Goal: Task Accomplishment & Management: Complete application form

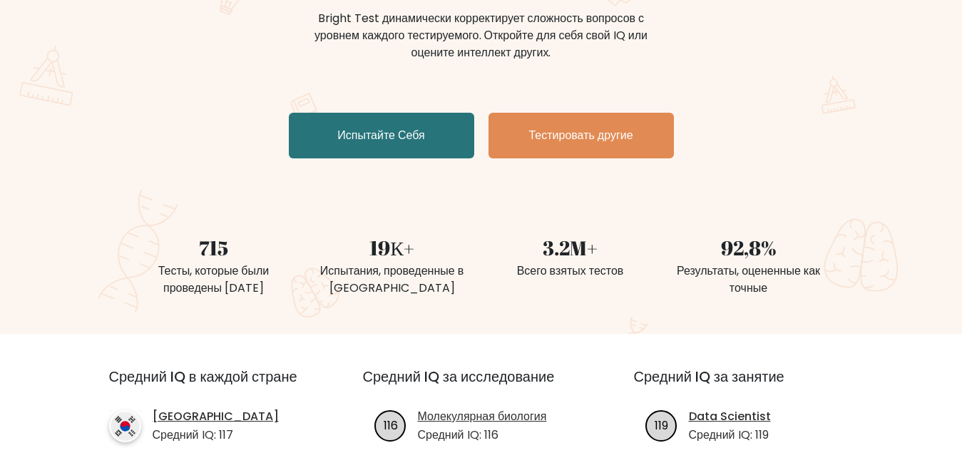
scroll to position [218, 0]
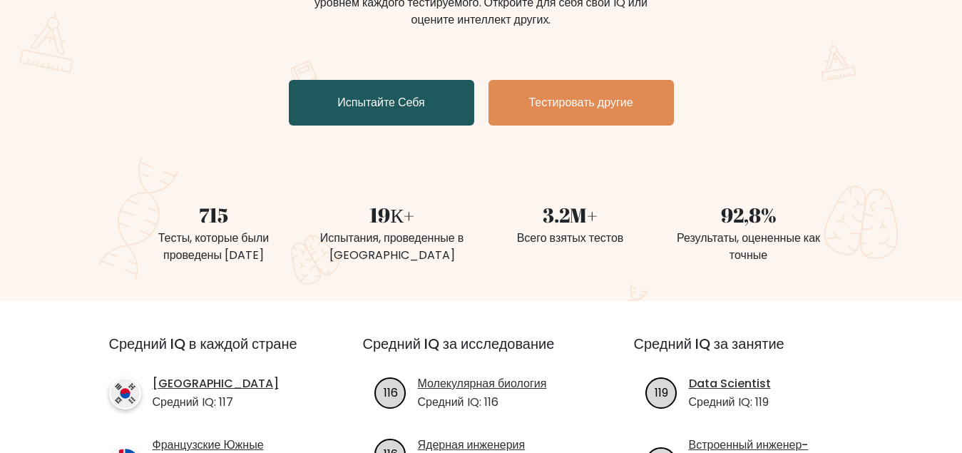
click at [401, 116] on link "Испытайте Себя" at bounding box center [381, 103] width 185 height 46
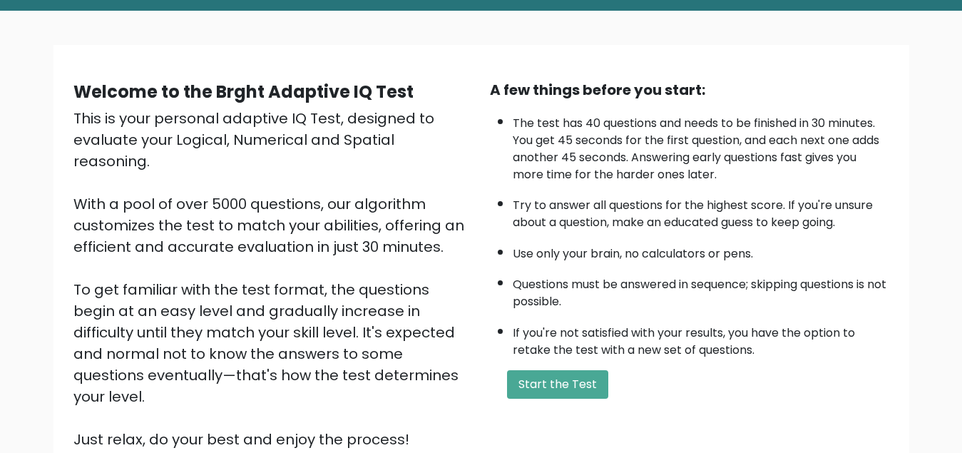
scroll to position [213, 0]
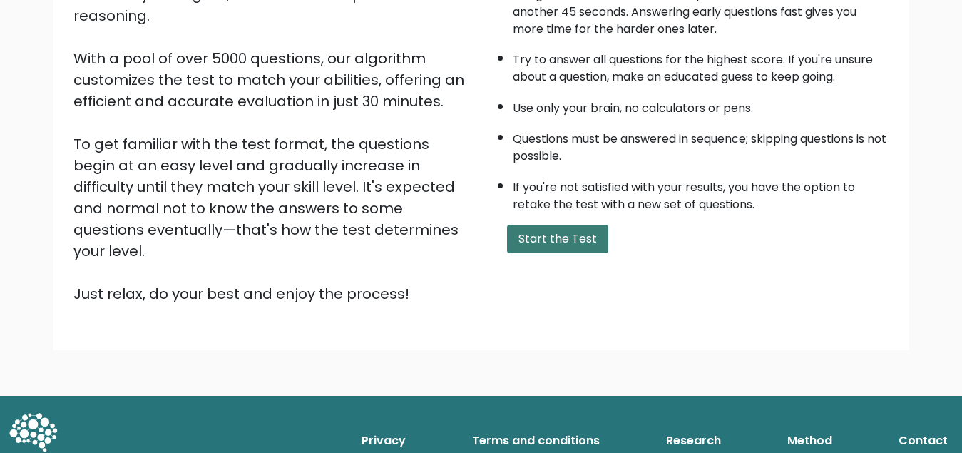
click at [561, 253] on button "Start the Test" at bounding box center [557, 239] width 101 height 29
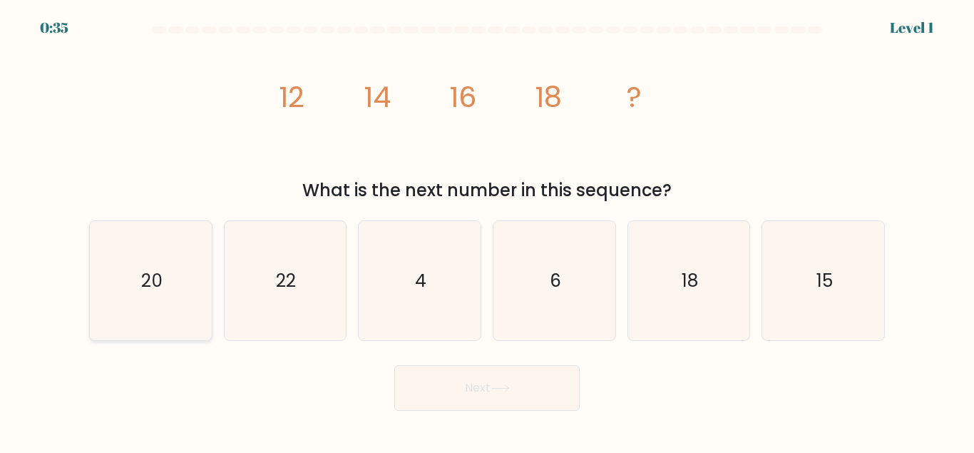
click at [163, 298] on icon "20" at bounding box center [150, 280] width 119 height 119
click at [487, 230] on input "a. 20" at bounding box center [487, 229] width 1 height 4
radio input "true"
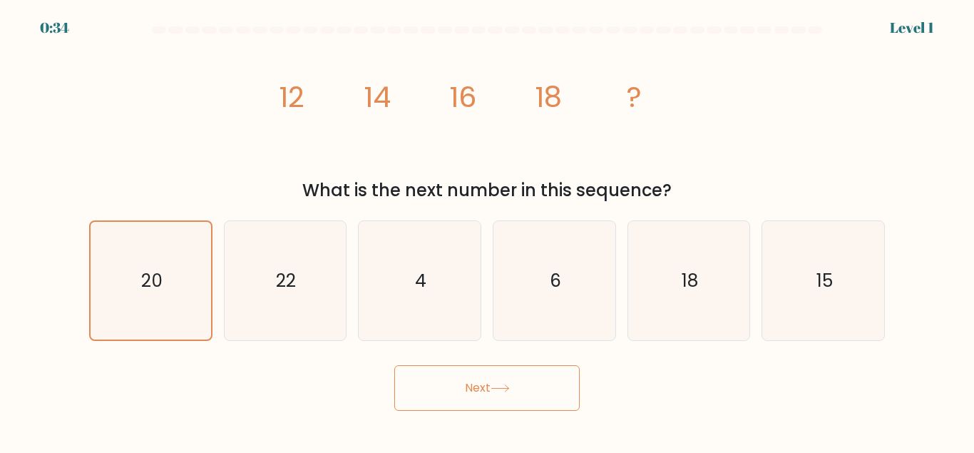
click at [445, 381] on button "Next" at bounding box center [486, 388] width 185 height 46
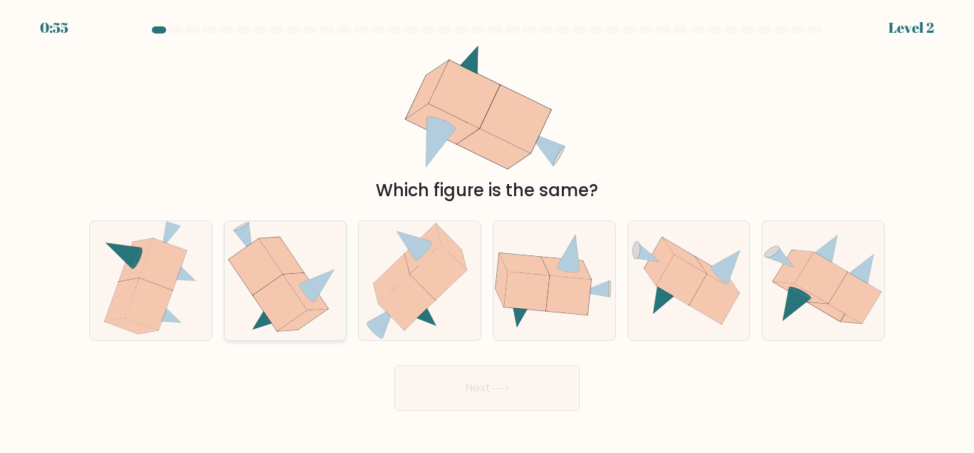
click at [313, 304] on icon at bounding box center [305, 291] width 45 height 37
click at [487, 230] on input "b." at bounding box center [487, 229] width 1 height 4
radio input "true"
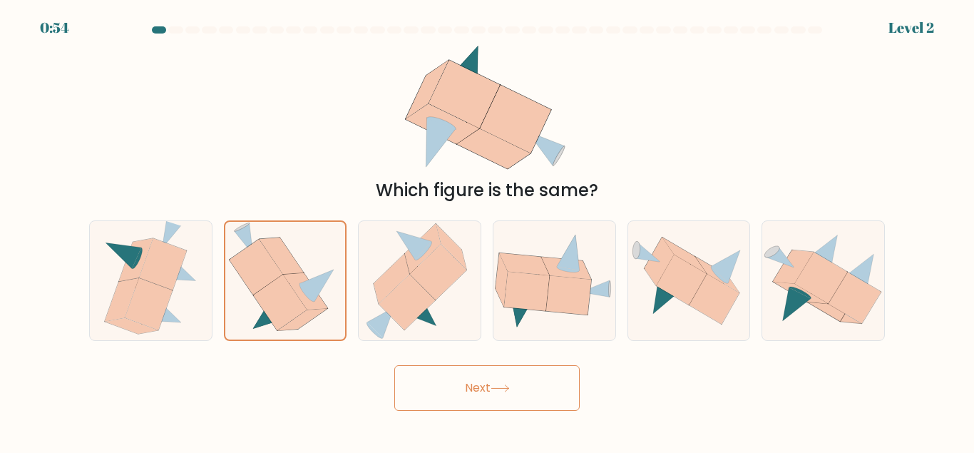
click at [501, 396] on button "Next" at bounding box center [486, 388] width 185 height 46
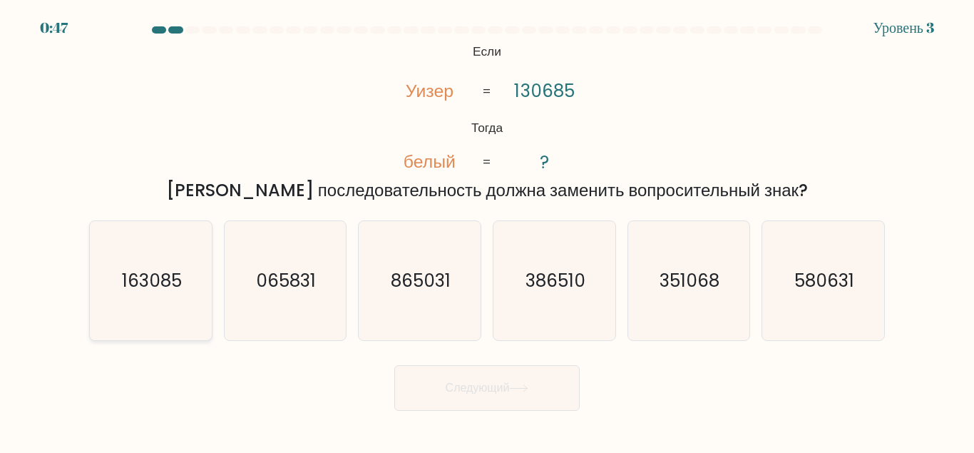
click at [149, 300] on icon "163085" at bounding box center [150, 280] width 119 height 119
click at [487, 230] on input "a. 163085" at bounding box center [487, 229] width 1 height 4
radio input "true"
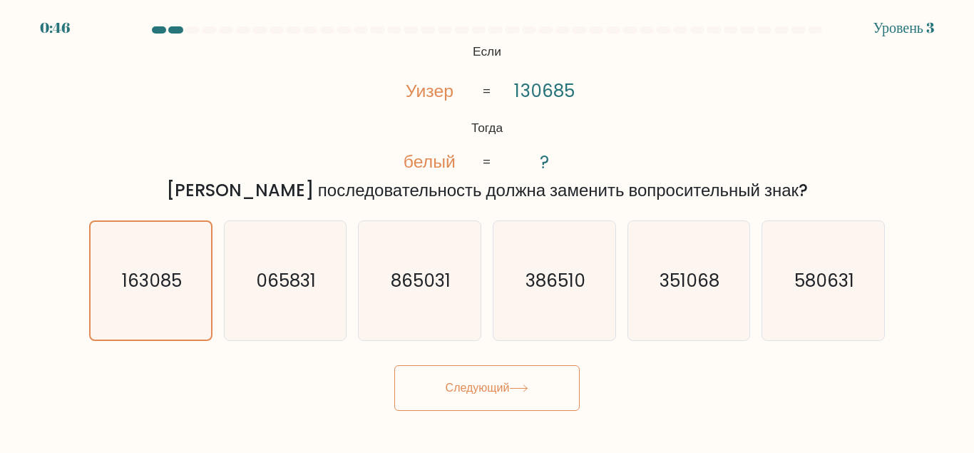
click at [496, 386] on button "Следующий" at bounding box center [486, 388] width 185 height 46
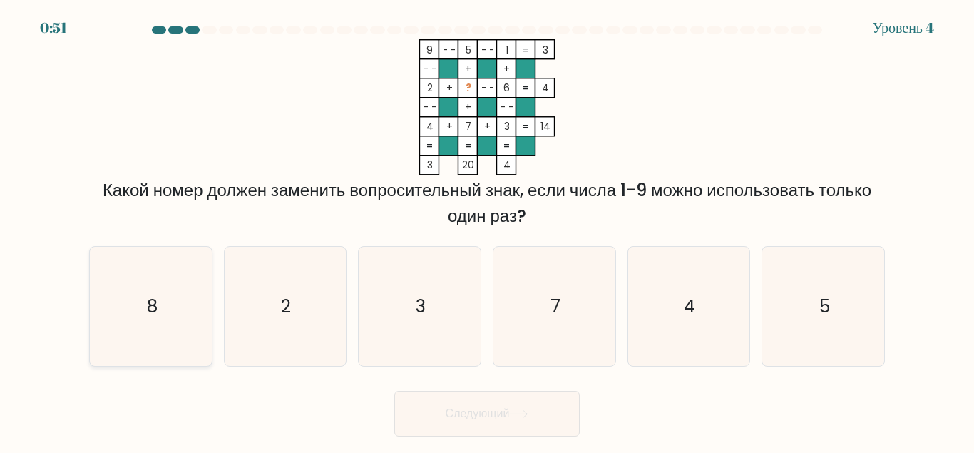
drag, startPoint x: 162, startPoint y: 295, endPoint x: 180, endPoint y: 304, distance: 20.4
click at [162, 293] on icon "8" at bounding box center [150, 306] width 119 height 119
click at [566, 412] on button "Следующий" at bounding box center [486, 414] width 185 height 46
click at [170, 322] on icon "8" at bounding box center [150, 306] width 119 height 119
click at [493, 414] on button "Следующий" at bounding box center [486, 414] width 185 height 46
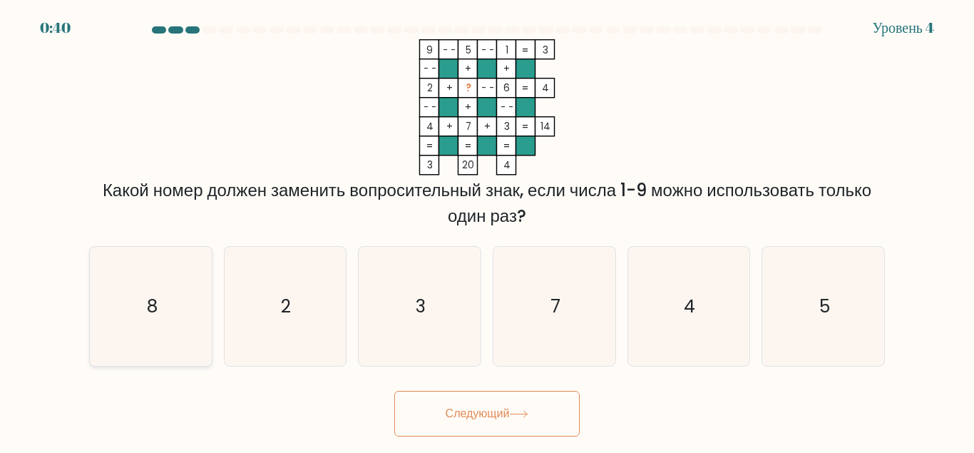
click at [183, 304] on icon "8" at bounding box center [150, 306] width 119 height 119
click at [487, 230] on input "a. 8" at bounding box center [487, 229] width 1 height 4
radio input "true"
click at [183, 304] on icon "8" at bounding box center [151, 306] width 118 height 118
click at [487, 230] on input "a. 8" at bounding box center [487, 229] width 1 height 4
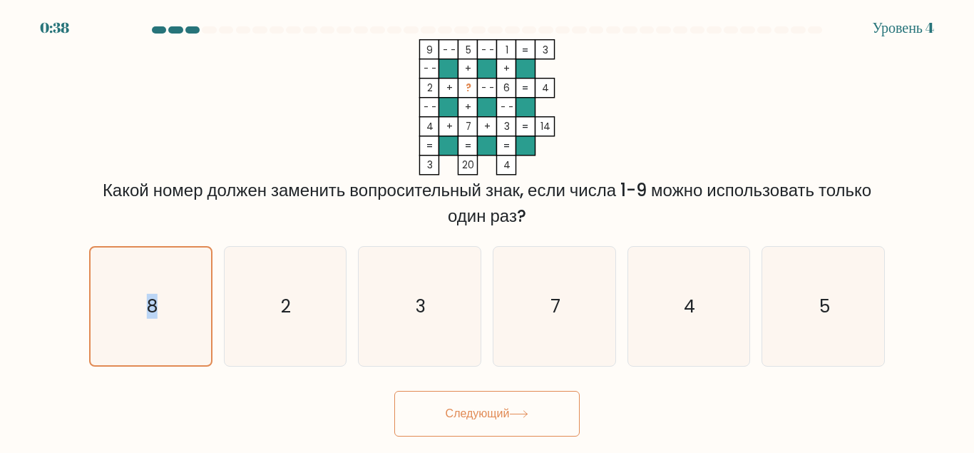
click at [455, 420] on button "Следующий" at bounding box center [486, 414] width 185 height 46
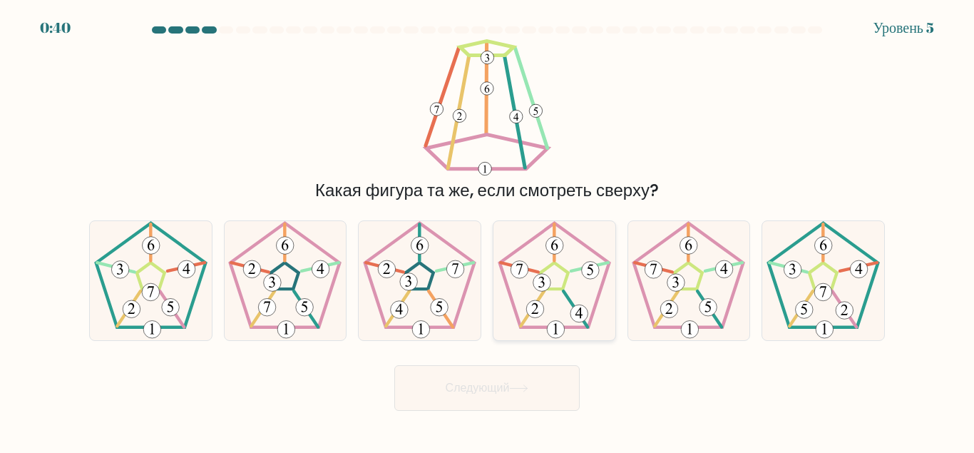
click at [556, 288] on 231 at bounding box center [555, 275] width 28 height 26
click at [488, 230] on input "d." at bounding box center [487, 229] width 1 height 4
radio input "true"
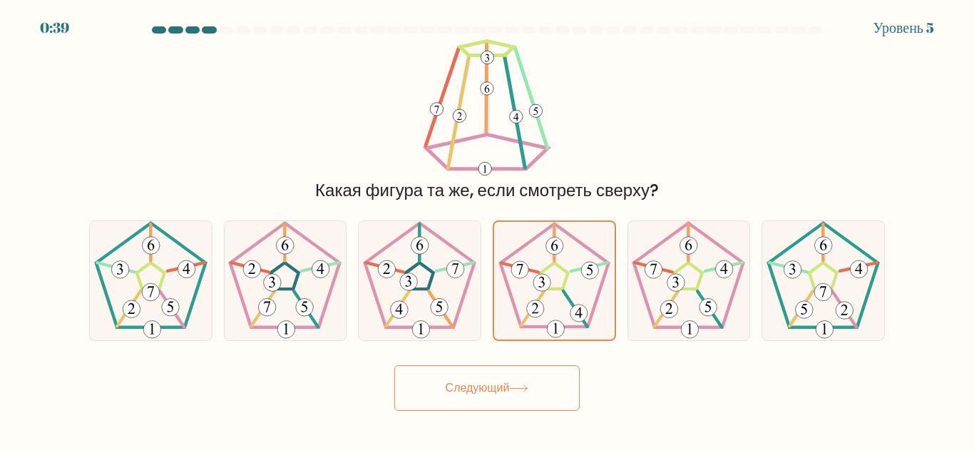
click at [521, 388] on button "Следующий" at bounding box center [486, 388] width 185 height 46
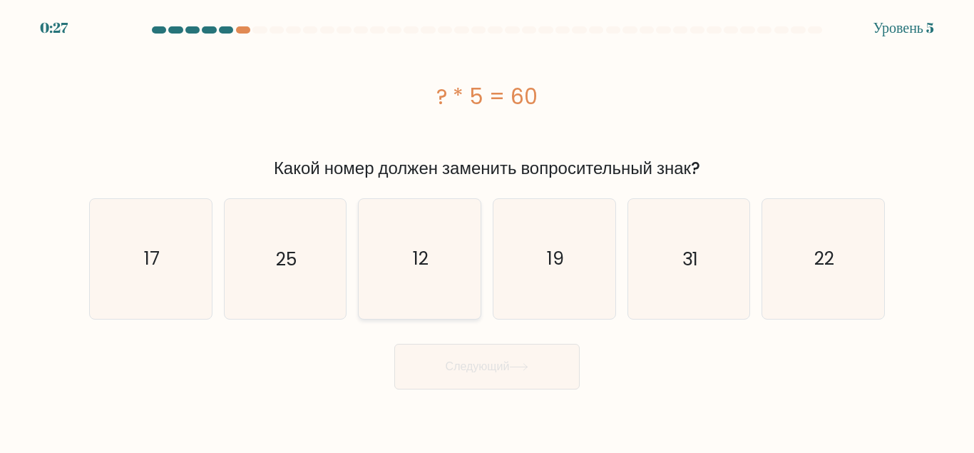
click at [432, 265] on icon "12" at bounding box center [419, 258] width 119 height 119
click at [487, 230] on input "c. 12" at bounding box center [487, 229] width 1 height 4
radio input "true"
click at [494, 376] on button "Следующий" at bounding box center [486, 367] width 185 height 46
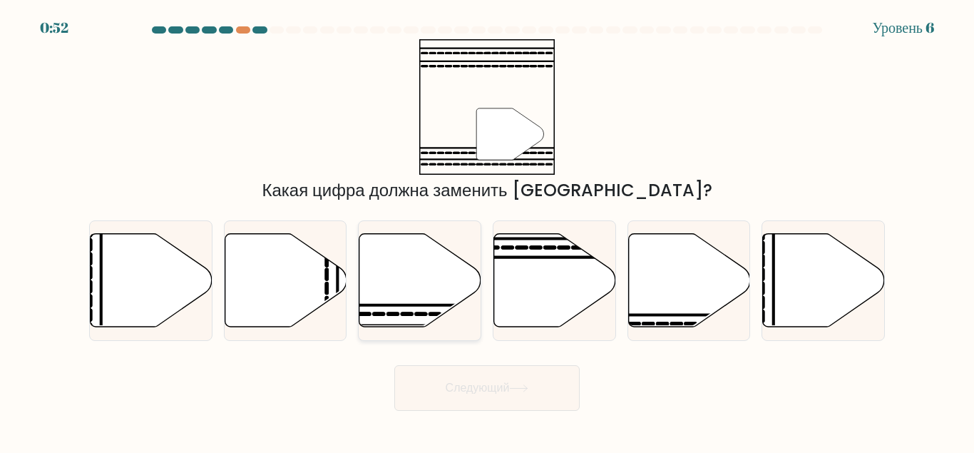
click at [410, 295] on icon at bounding box center [420, 279] width 122 height 93
click at [487, 230] on input "c." at bounding box center [487, 229] width 1 height 4
radio input "true"
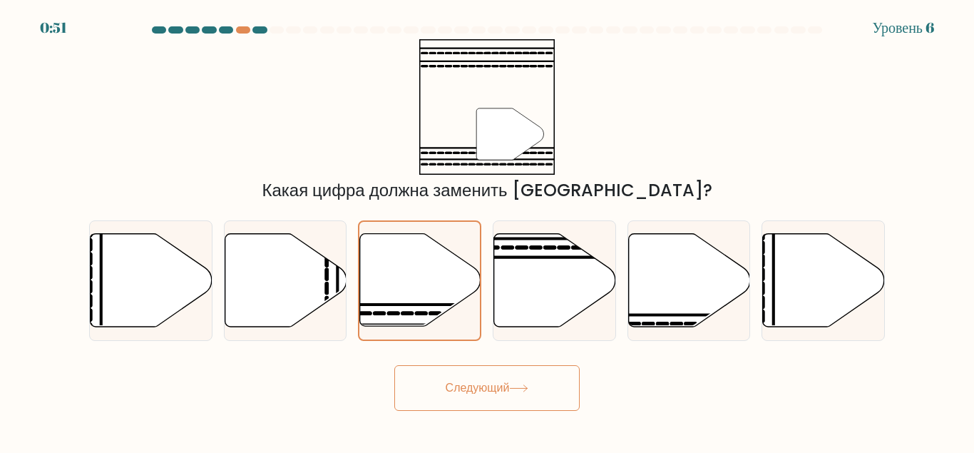
click at [479, 381] on button "Следующий" at bounding box center [486, 388] width 185 height 46
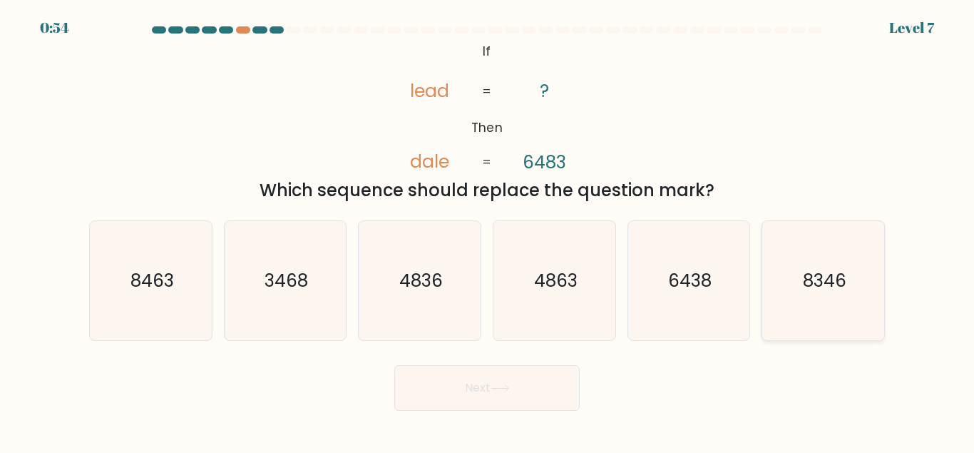
click at [812, 263] on icon "8346" at bounding box center [823, 280] width 119 height 119
click at [488, 230] on input "f. 8346" at bounding box center [487, 229] width 1 height 4
radio input "true"
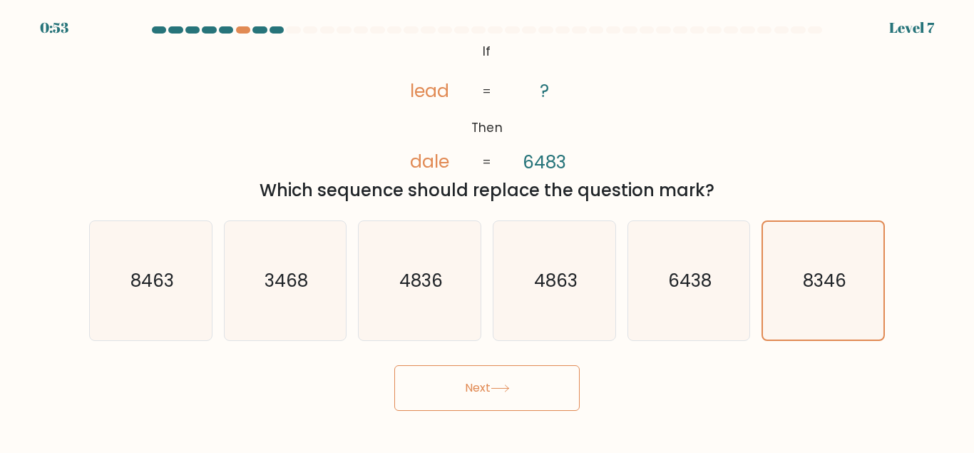
click at [517, 387] on button "Next" at bounding box center [486, 388] width 185 height 46
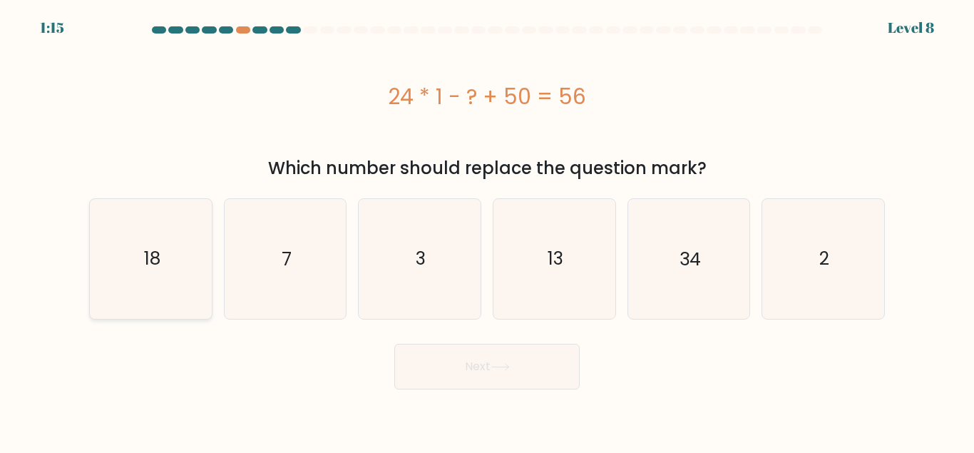
click at [162, 258] on icon "18" at bounding box center [150, 258] width 119 height 119
click at [487, 230] on input "a. 18" at bounding box center [487, 229] width 1 height 4
radio input "true"
click at [527, 369] on button "Next" at bounding box center [486, 367] width 185 height 46
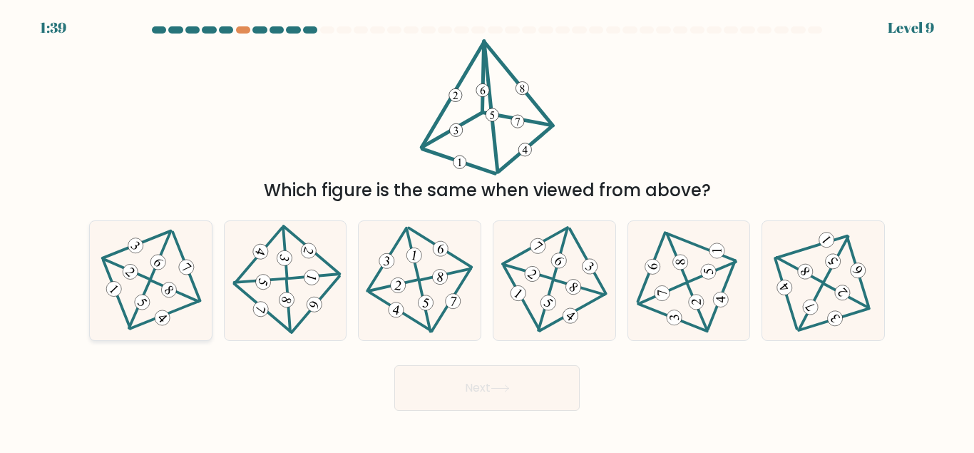
click at [153, 287] on icon at bounding box center [150, 280] width 97 height 96
click at [487, 230] on input "a." at bounding box center [487, 229] width 1 height 4
radio input "true"
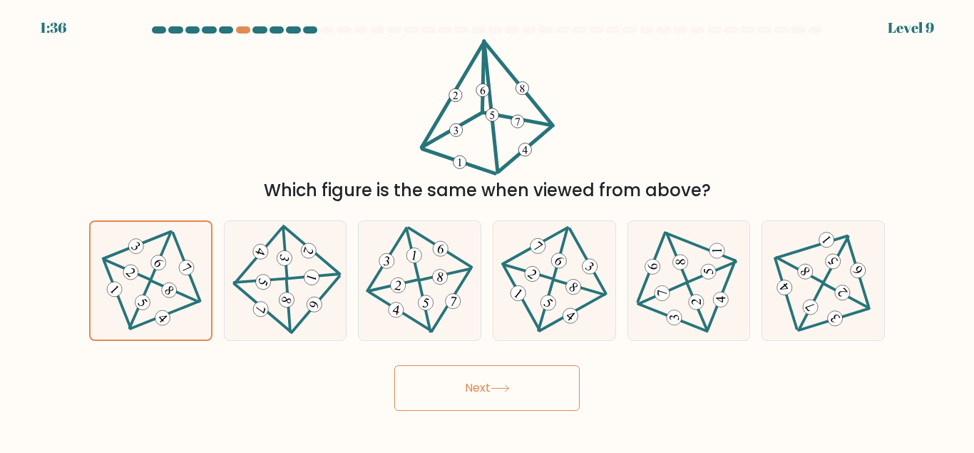
click at [513, 396] on button "Next" at bounding box center [486, 388] width 185 height 46
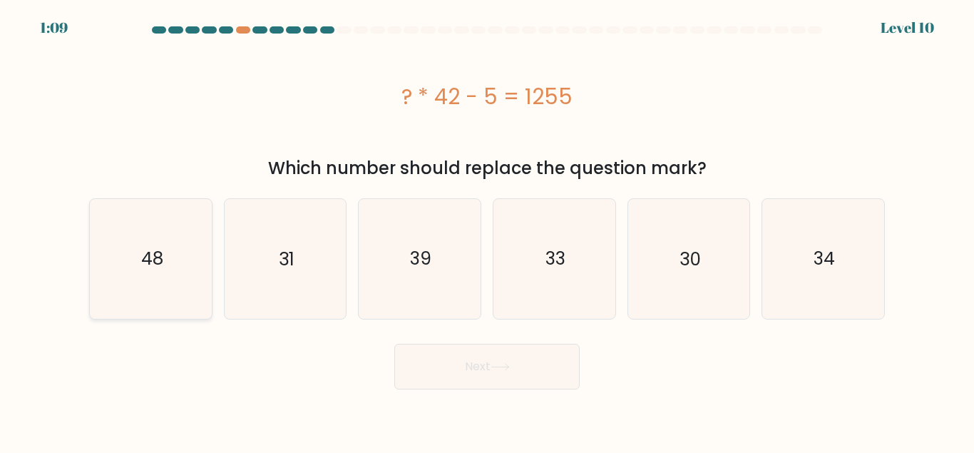
click at [155, 274] on icon "48" at bounding box center [150, 258] width 119 height 119
click at [487, 230] on input "a. 48" at bounding box center [487, 229] width 1 height 4
radio input "true"
click at [459, 363] on button "Next" at bounding box center [486, 367] width 185 height 46
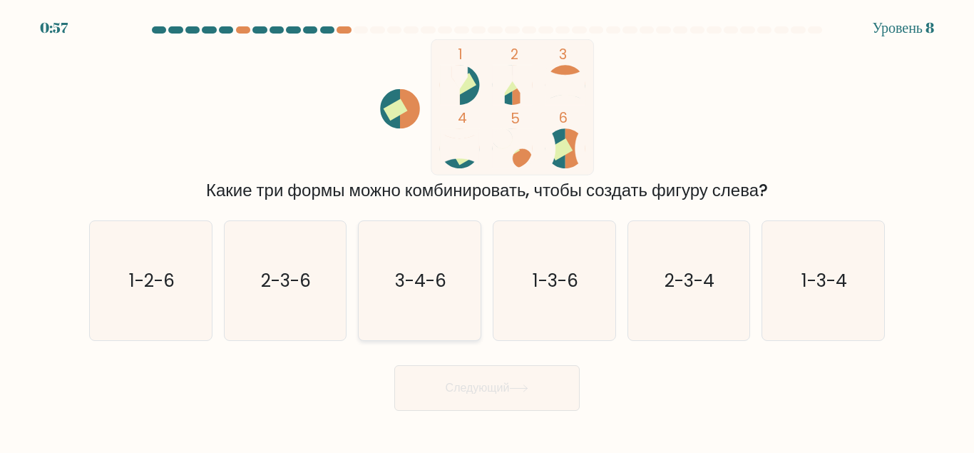
click at [428, 282] on text "3-4-6" at bounding box center [420, 280] width 51 height 25
click at [487, 230] on input "c. 3-4-6" at bounding box center [487, 229] width 1 height 4
radio input "true"
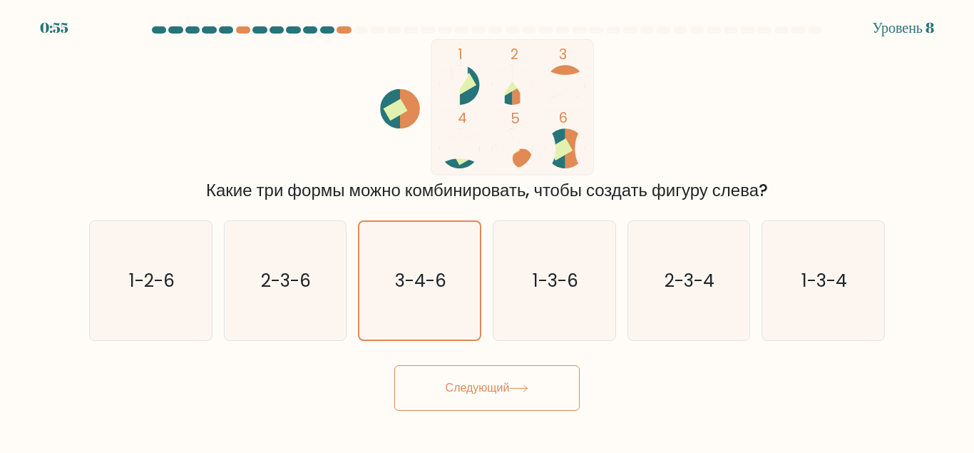
click at [543, 394] on button "Следующий" at bounding box center [486, 388] width 185 height 46
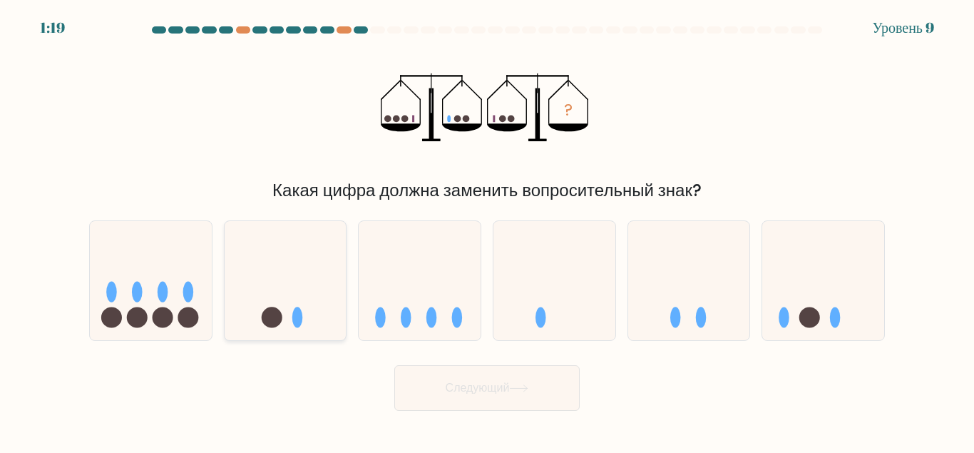
click at [295, 312] on ellipse at bounding box center [297, 317] width 11 height 21
click at [487, 230] on input "b." at bounding box center [487, 229] width 1 height 4
radio input "true"
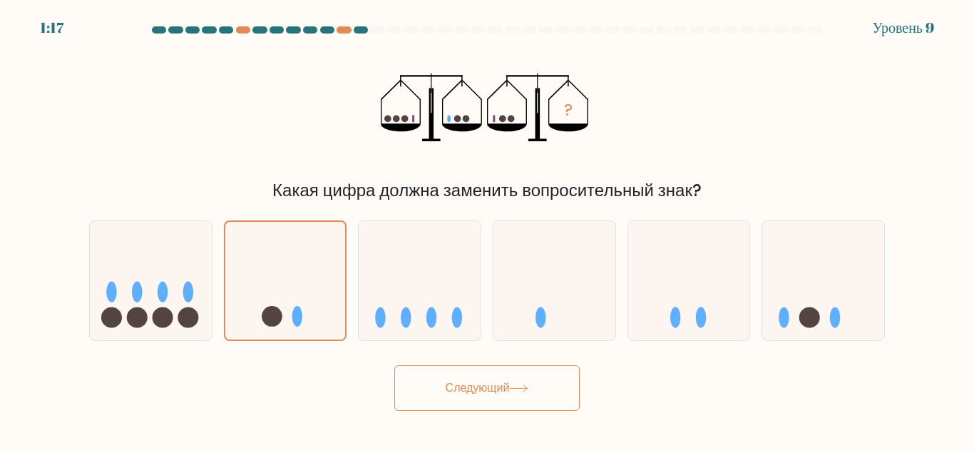
click at [493, 382] on button "Следующий" at bounding box center [486, 388] width 185 height 46
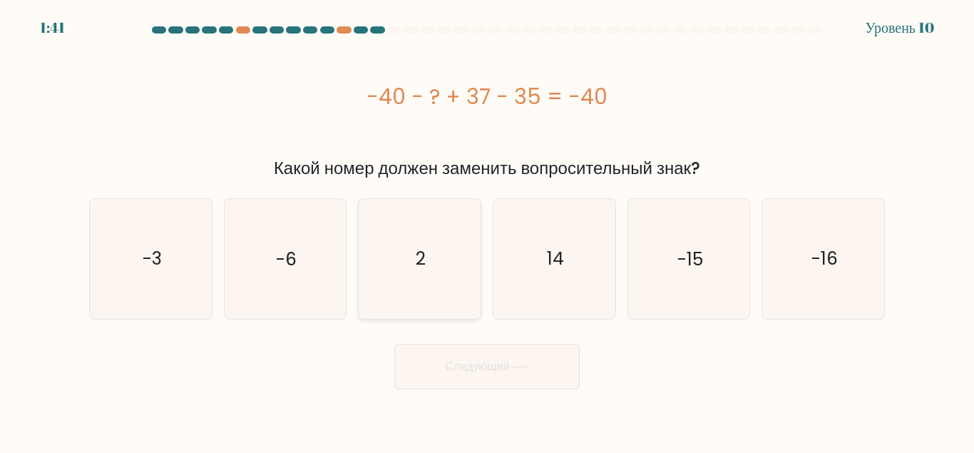
click at [419, 260] on text "2" at bounding box center [421, 258] width 10 height 25
click at [487, 230] on input "c. 2" at bounding box center [487, 229] width 1 height 4
radio input "true"
click at [505, 372] on button "Следующий" at bounding box center [486, 367] width 185 height 46
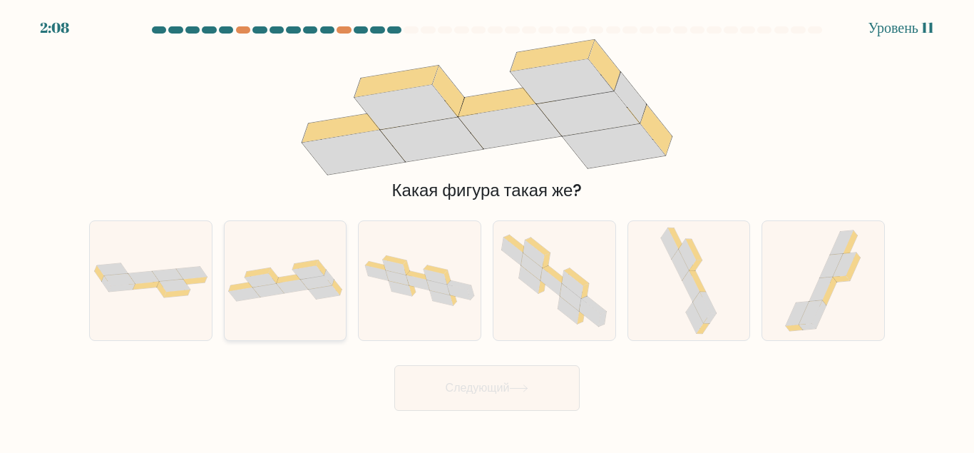
click at [290, 302] on div at bounding box center [285, 280] width 123 height 121
click at [487, 230] on input "b." at bounding box center [487, 229] width 1 height 4
radio input "true"
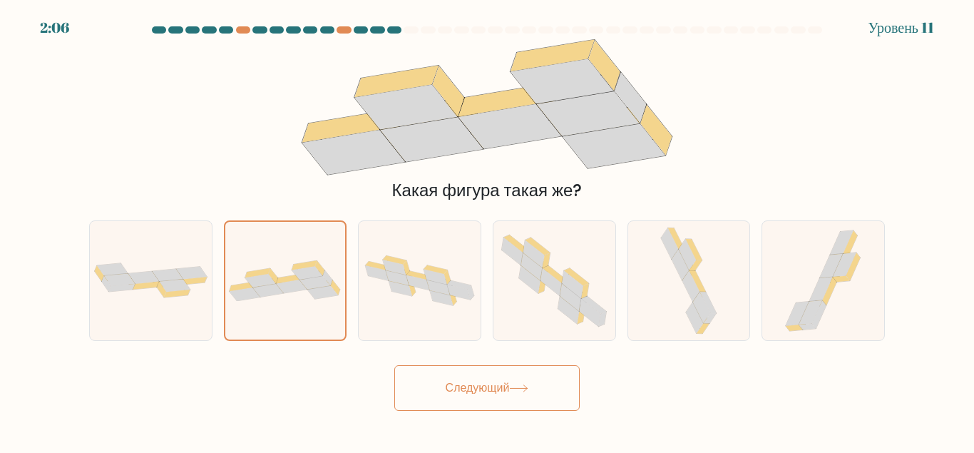
click at [483, 401] on button "Следующий" at bounding box center [486, 388] width 185 height 46
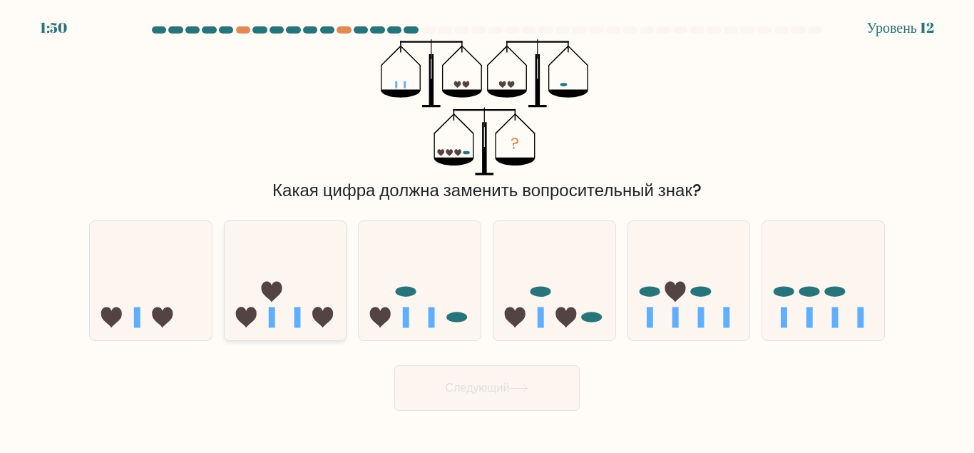
drag, startPoint x: 314, startPoint y: 316, endPoint x: 329, endPoint y: 326, distance: 18.0
click at [314, 316] on icon at bounding box center [322, 317] width 21 height 21
click at [487, 230] on input "b." at bounding box center [487, 229] width 1 height 4
radio input "true"
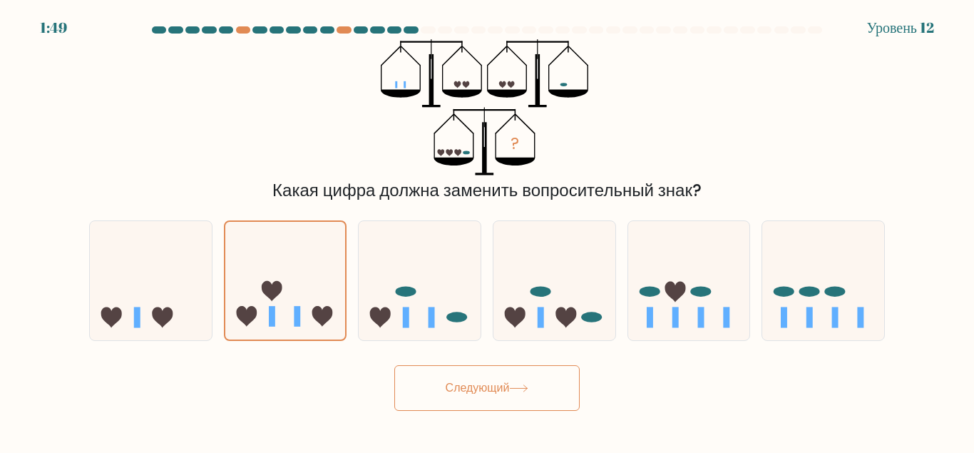
click at [507, 378] on button "Следующий" at bounding box center [486, 388] width 185 height 46
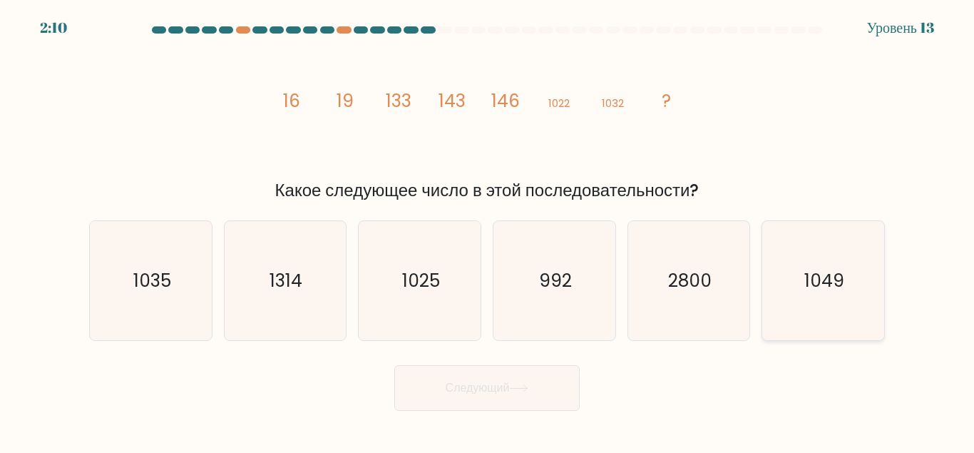
click at [822, 276] on text "1049" at bounding box center [824, 280] width 40 height 25
click at [488, 230] on input "f. 1049" at bounding box center [487, 229] width 1 height 4
radio input "true"
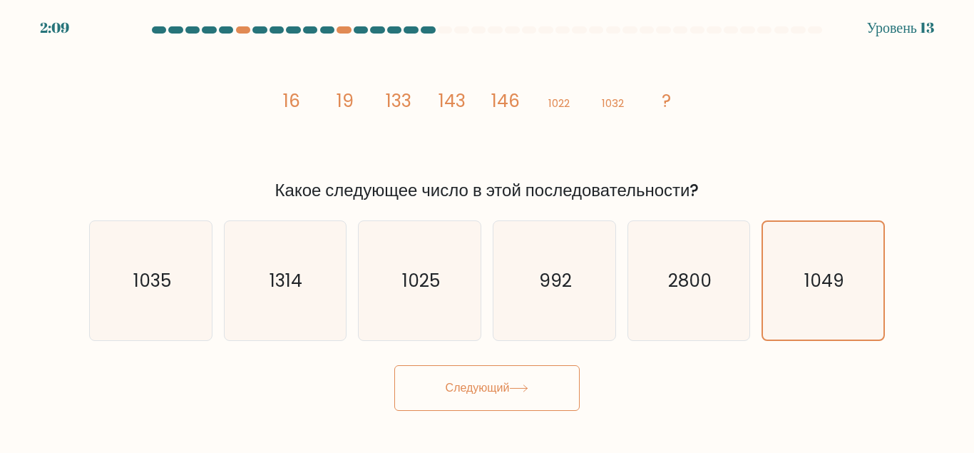
click at [472, 401] on button "Следующий" at bounding box center [486, 388] width 185 height 46
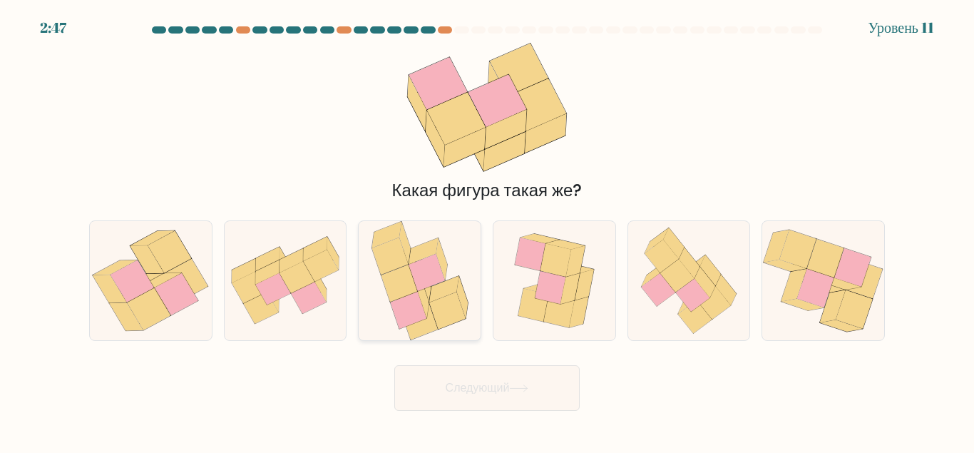
click at [454, 340] on div at bounding box center [419, 280] width 123 height 121
click at [487, 230] on input "c." at bounding box center [487, 229] width 1 height 4
radio input "true"
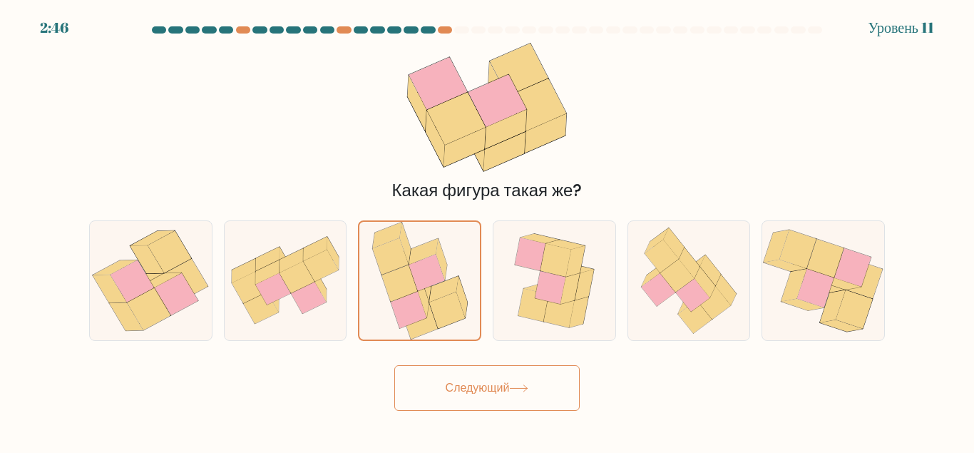
click at [508, 394] on button "Следующий" at bounding box center [486, 388] width 185 height 46
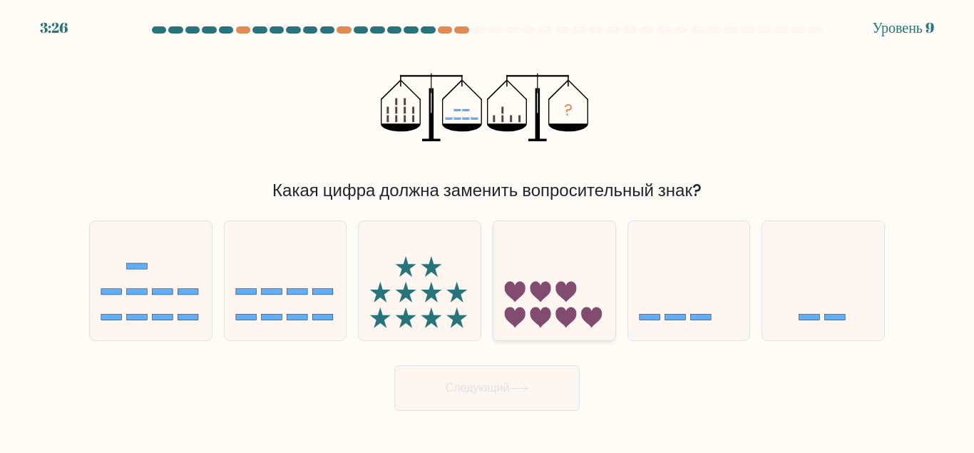
click at [538, 307] on icon at bounding box center [554, 280] width 122 height 101
click at [488, 230] on input "d." at bounding box center [487, 229] width 1 height 4
radio input "true"
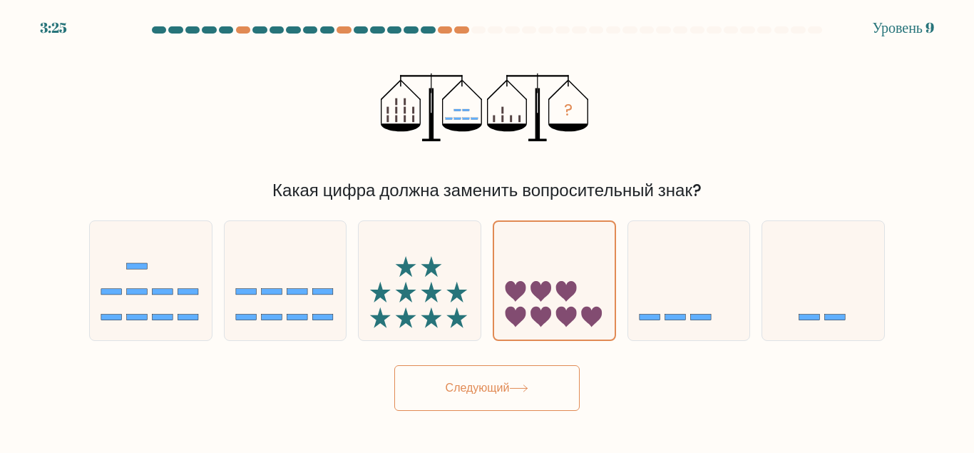
click at [523, 393] on button "Следующий" at bounding box center [486, 388] width 185 height 46
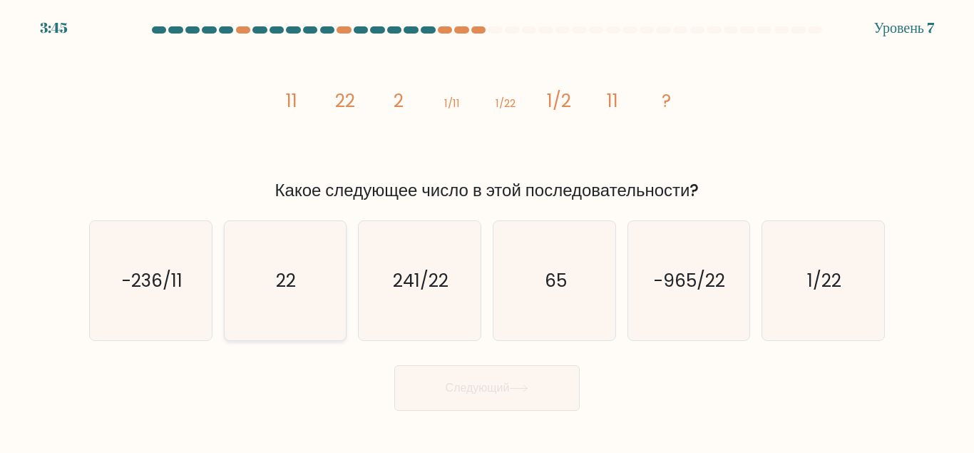
click at [299, 268] on icon "22" at bounding box center [284, 280] width 119 height 119
click at [487, 230] on input "b. 22" at bounding box center [487, 229] width 1 height 4
radio input "true"
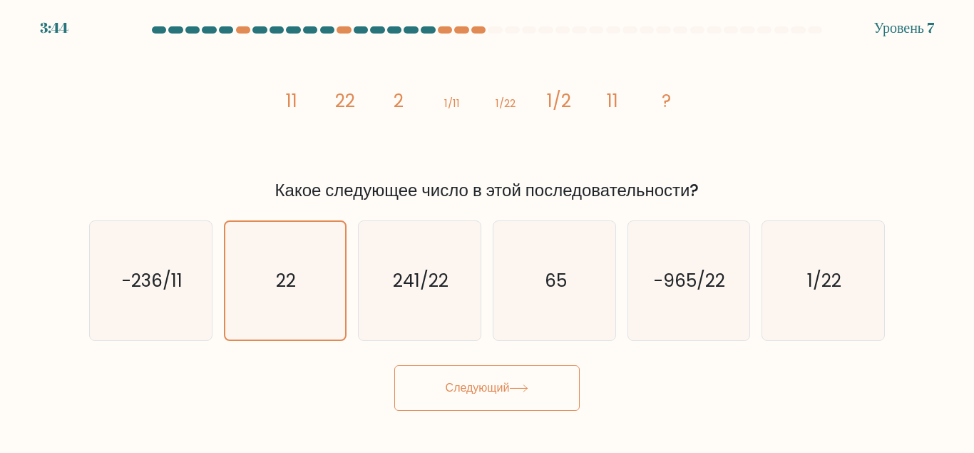
click at [464, 384] on button "Следующий" at bounding box center [486, 388] width 185 height 46
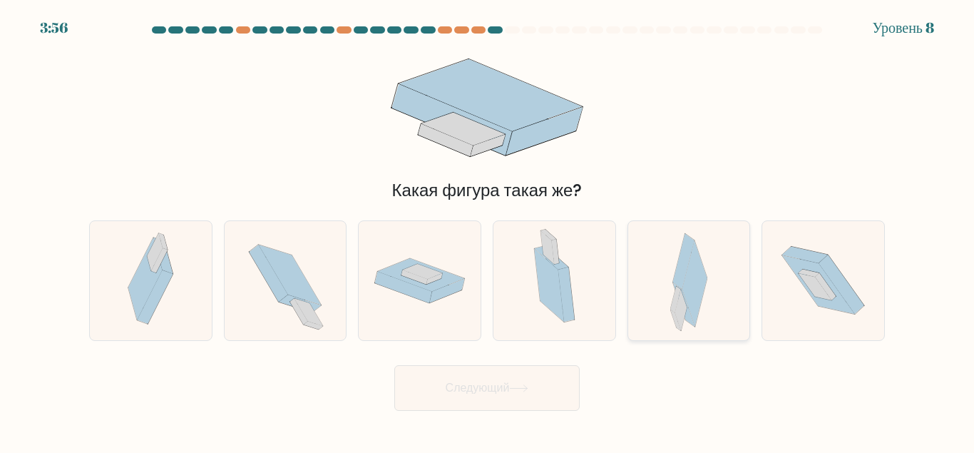
click at [707, 296] on icon at bounding box center [689, 280] width 38 height 119
click at [488, 230] on input "e." at bounding box center [487, 229] width 1 height 4
radio input "true"
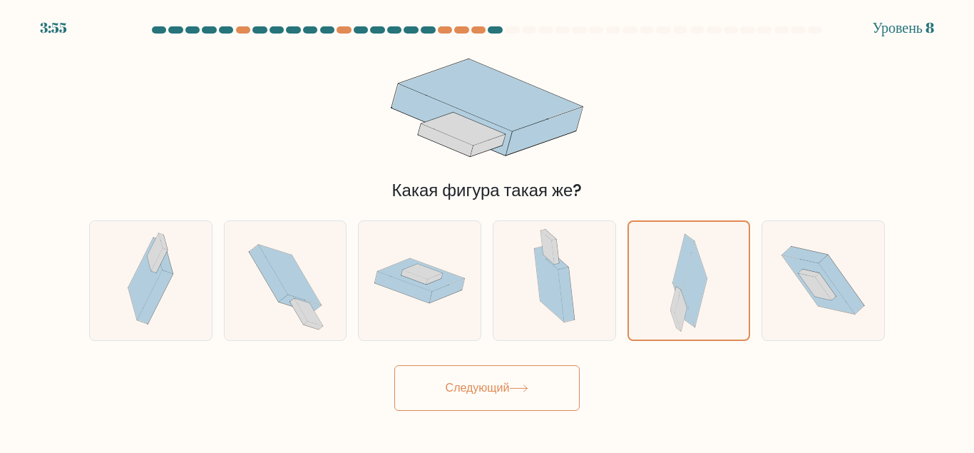
click at [476, 397] on button "Следующий" at bounding box center [486, 388] width 185 height 46
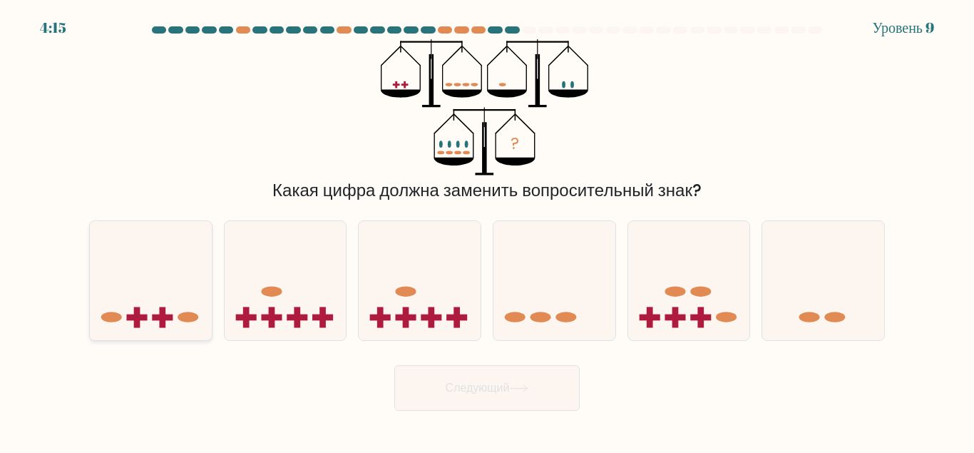
click at [140, 320] on rect at bounding box center [137, 317] width 21 height 6
click at [487, 230] on input "a." at bounding box center [487, 229] width 1 height 4
radio input "true"
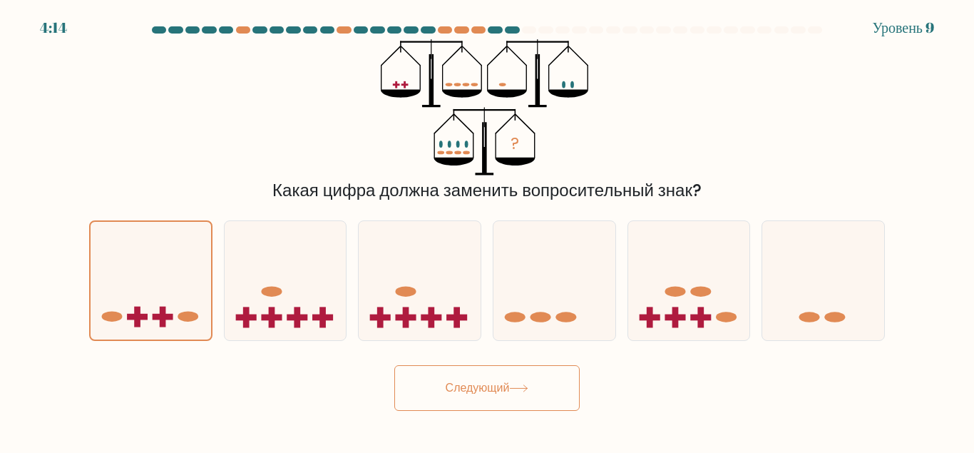
click at [499, 392] on button "Следующий" at bounding box center [486, 388] width 185 height 46
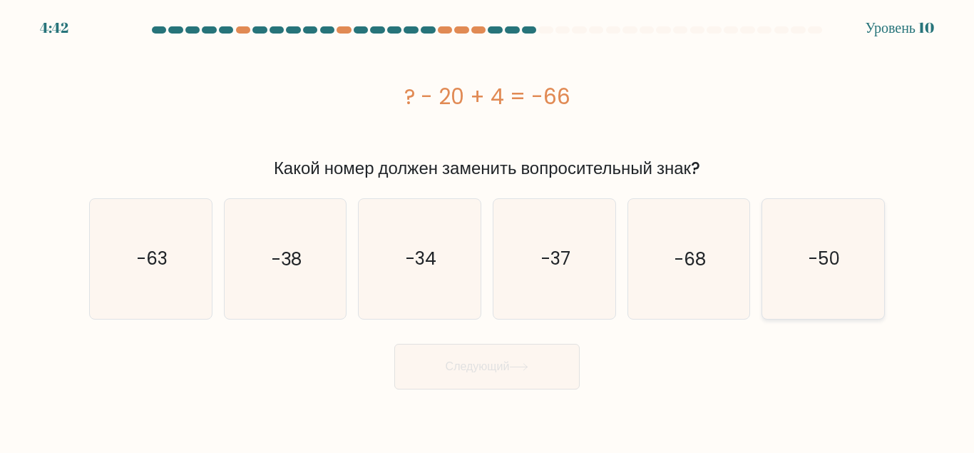
click at [809, 261] on text "-50" at bounding box center [824, 258] width 31 height 25
click at [488, 230] on input "f. -50" at bounding box center [487, 229] width 1 height 4
radio input "true"
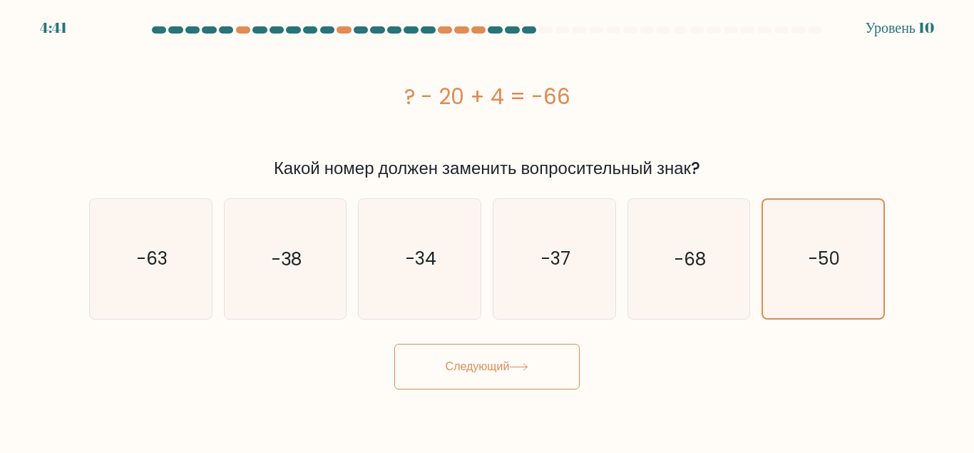
click at [481, 375] on button "Следующий" at bounding box center [486, 367] width 185 height 46
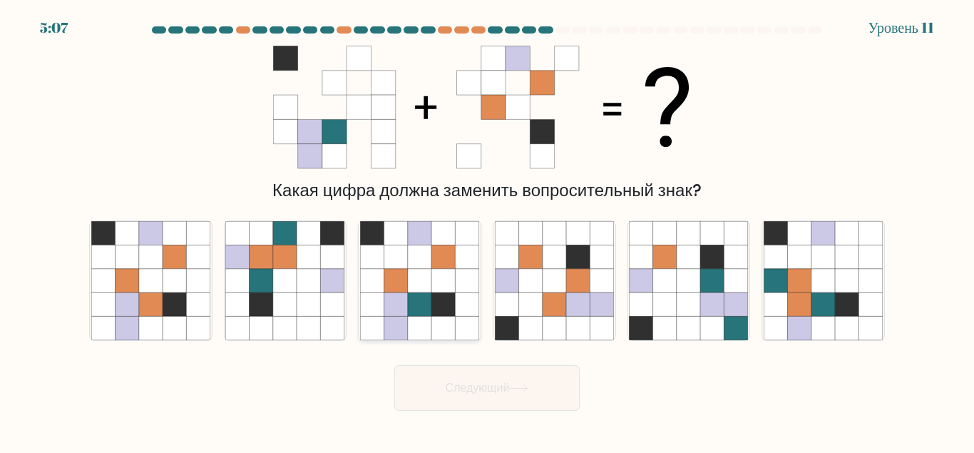
click at [419, 307] on icon at bounding box center [420, 304] width 24 height 24
click at [487, 230] on input "c." at bounding box center [487, 229] width 1 height 4
radio input "true"
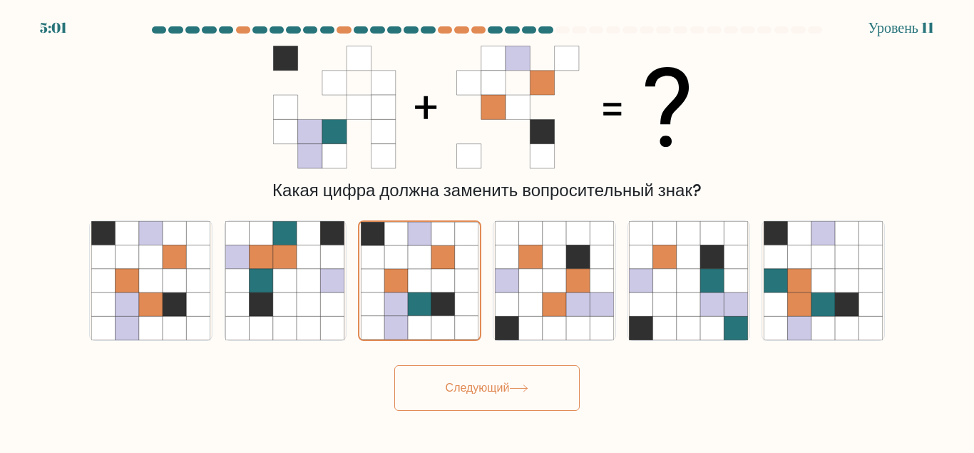
click at [464, 394] on button "Следующий" at bounding box center [486, 388] width 185 height 46
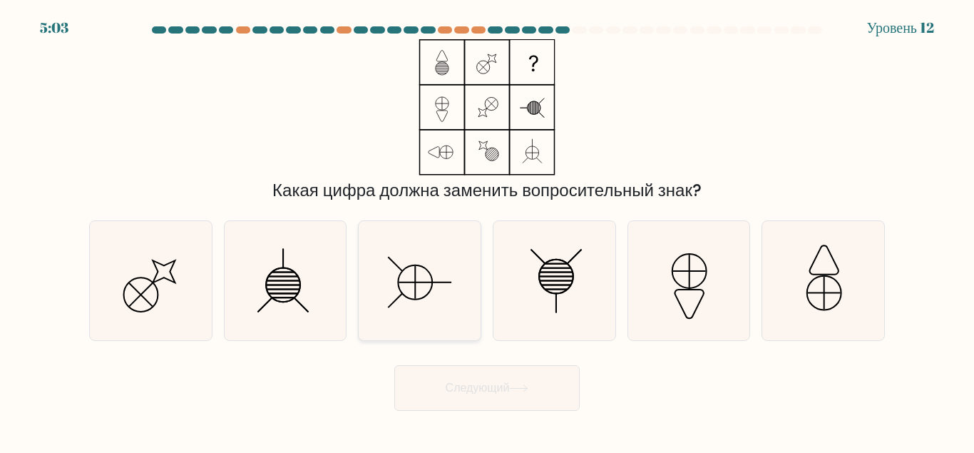
click at [406, 287] on icon at bounding box center [419, 280] width 119 height 119
click at [487, 230] on input "c." at bounding box center [487, 229] width 1 height 4
radio input "true"
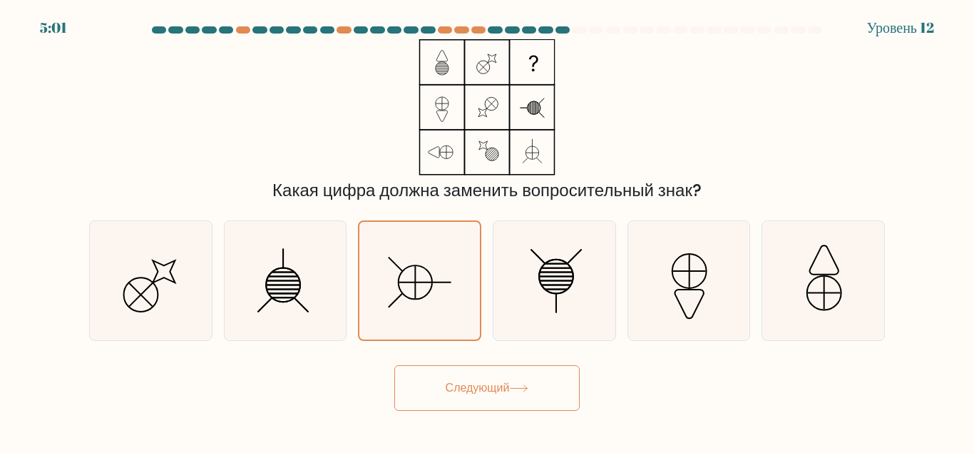
click at [516, 395] on button "Следующий" at bounding box center [486, 388] width 185 height 46
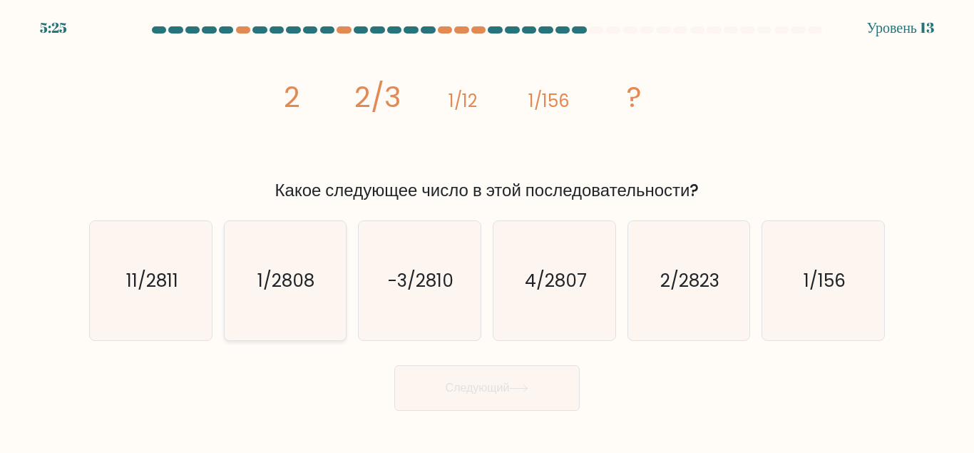
click at [323, 300] on icon "1/2808" at bounding box center [284, 280] width 119 height 119
click at [487, 230] on input "b. 1/2808" at bounding box center [487, 229] width 1 height 4
radio input "true"
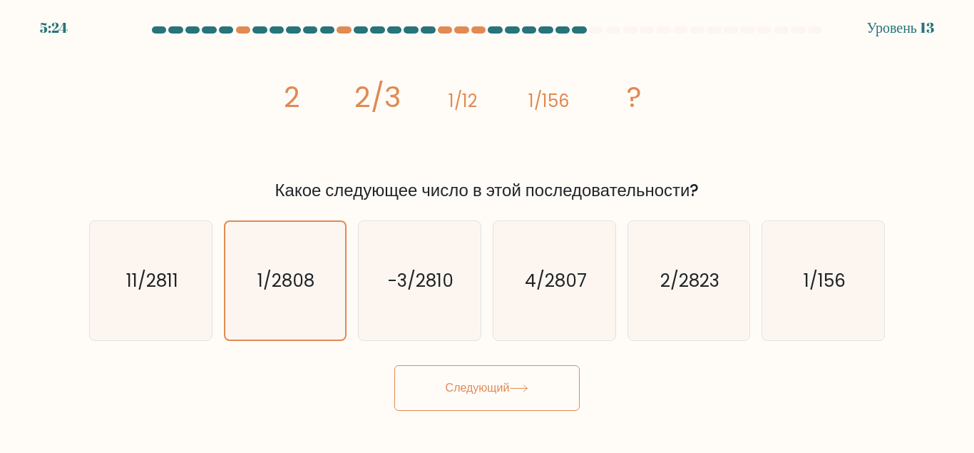
click at [476, 396] on button "Следующий" at bounding box center [486, 388] width 185 height 46
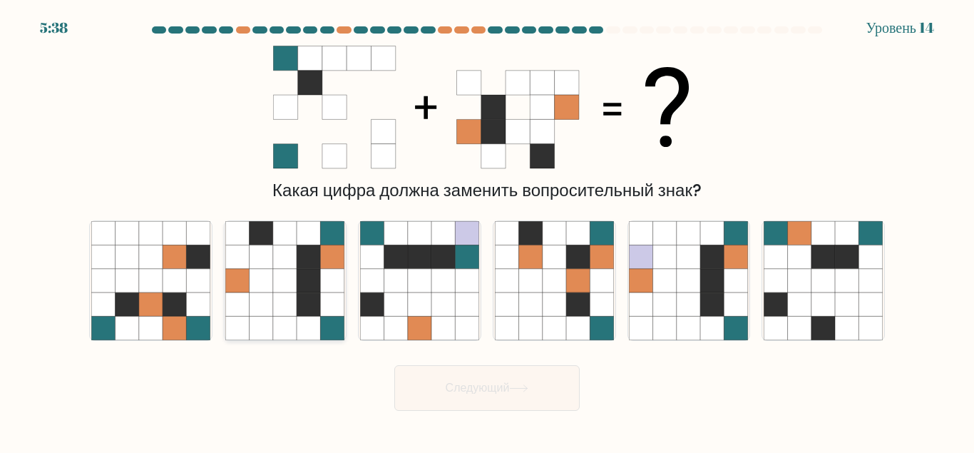
click at [308, 296] on icon at bounding box center [309, 304] width 24 height 24
click at [487, 230] on input "b." at bounding box center [487, 229] width 1 height 4
radio input "true"
click at [491, 385] on button "Следующий" at bounding box center [486, 388] width 185 height 46
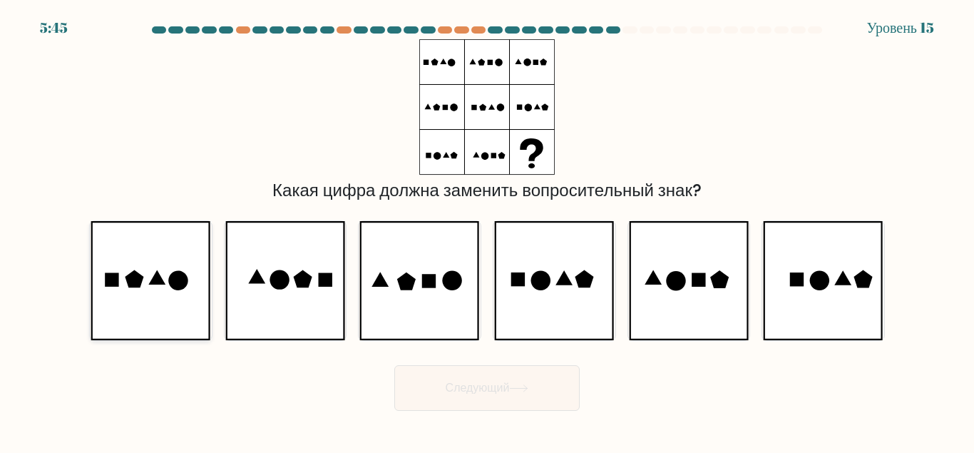
click at [138, 304] on icon at bounding box center [151, 280] width 120 height 119
click at [487, 230] on input "a." at bounding box center [487, 229] width 1 height 4
radio input "true"
click at [168, 300] on icon at bounding box center [150, 281] width 118 height 118
click at [487, 230] on input "a." at bounding box center [487, 229] width 1 height 4
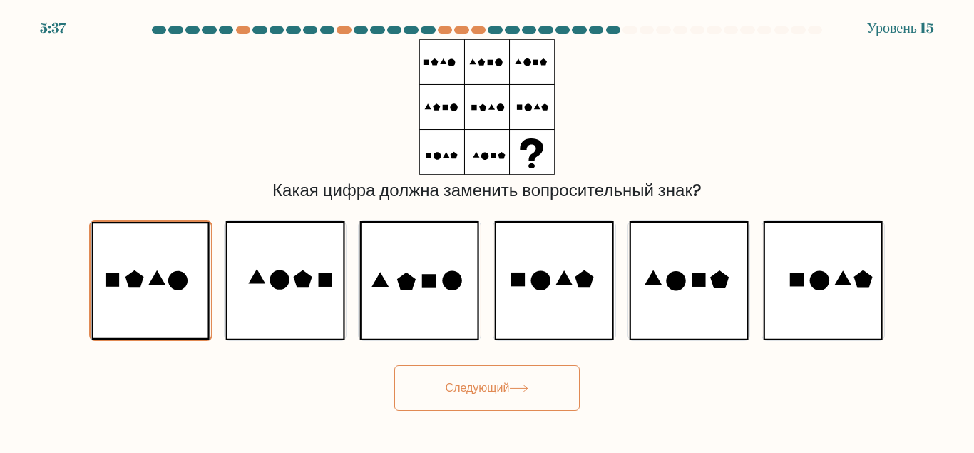
click at [451, 389] on button "Следующий" at bounding box center [486, 388] width 185 height 46
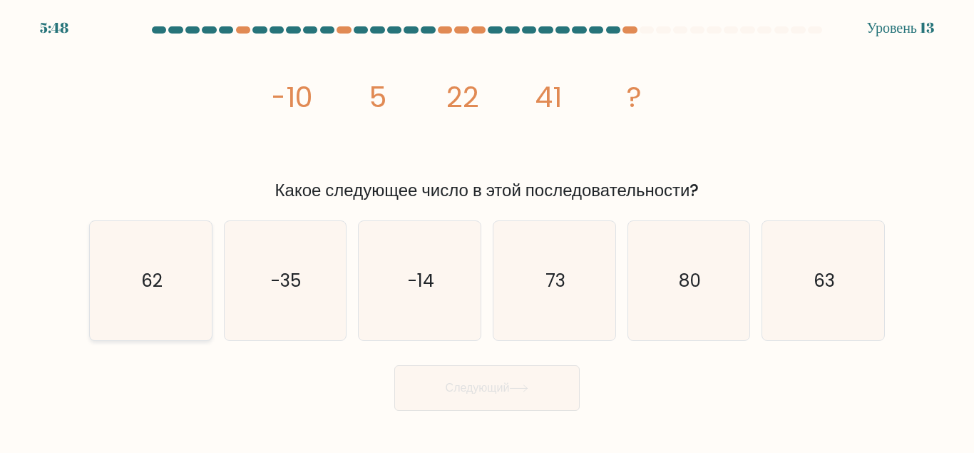
click at [174, 277] on icon "62" at bounding box center [150, 280] width 119 height 119
click at [487, 230] on input "a. 62" at bounding box center [487, 229] width 1 height 4
radio input "true"
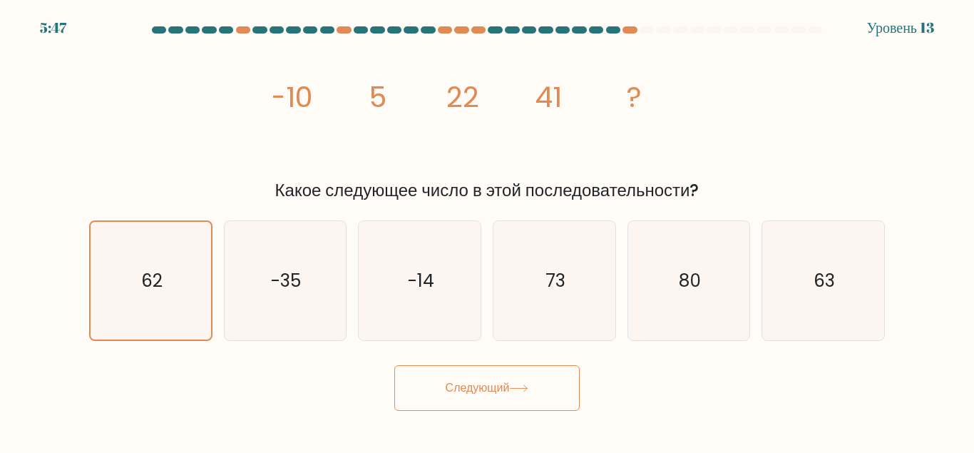
click at [496, 395] on button "Следующий" at bounding box center [486, 388] width 185 height 46
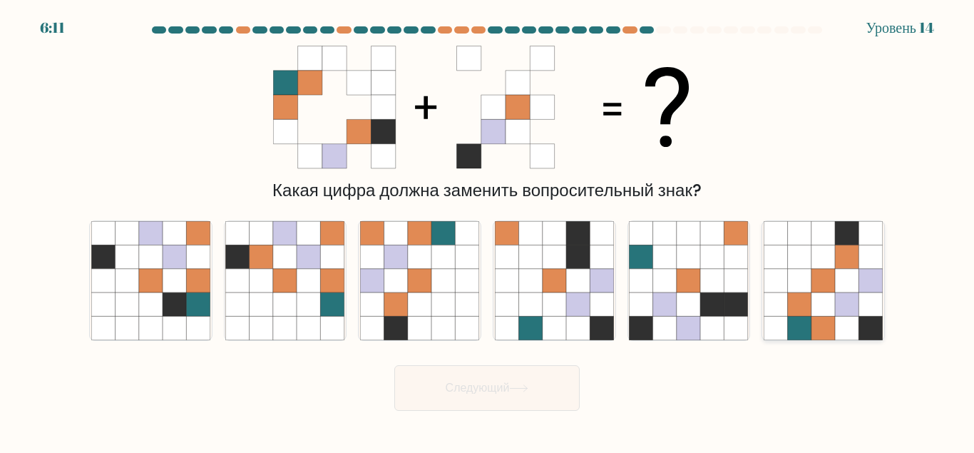
click at [813, 306] on icon at bounding box center [824, 304] width 24 height 24
click at [488, 230] on input "f." at bounding box center [487, 229] width 1 height 4
radio input "true"
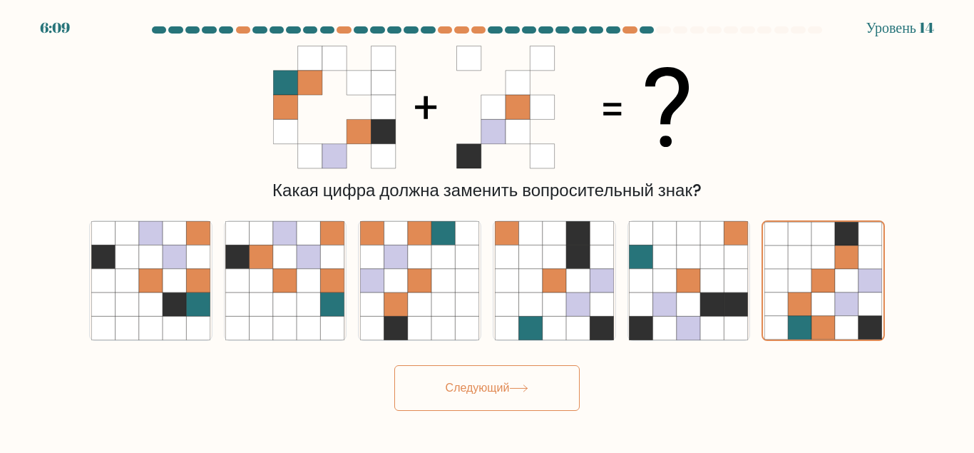
click at [474, 396] on button "Следующий" at bounding box center [486, 388] width 185 height 46
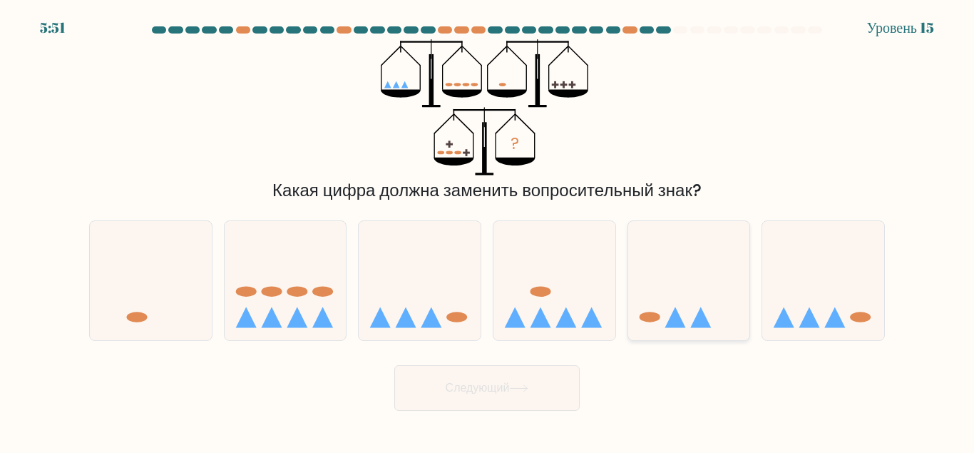
click at [674, 319] on icon at bounding box center [675, 317] width 21 height 21
click at [488, 230] on input "e." at bounding box center [487, 229] width 1 height 4
radio input "true"
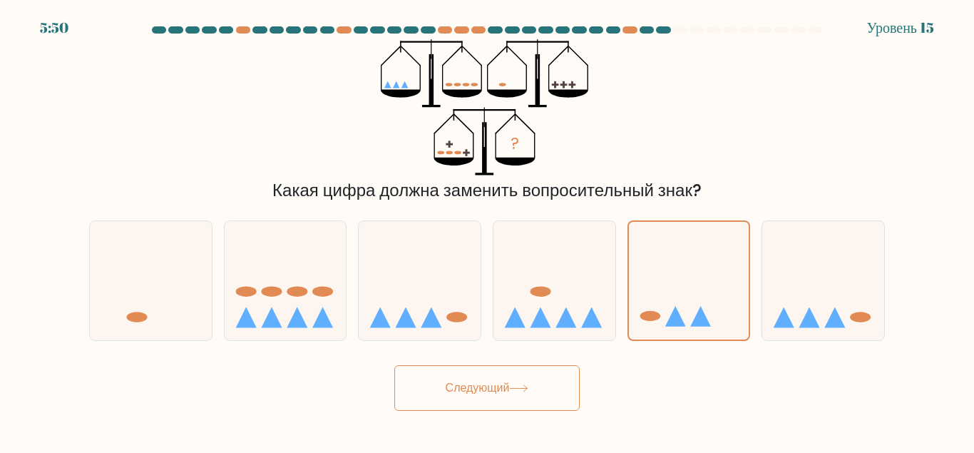
click at [461, 394] on button "Следующий" at bounding box center [486, 388] width 185 height 46
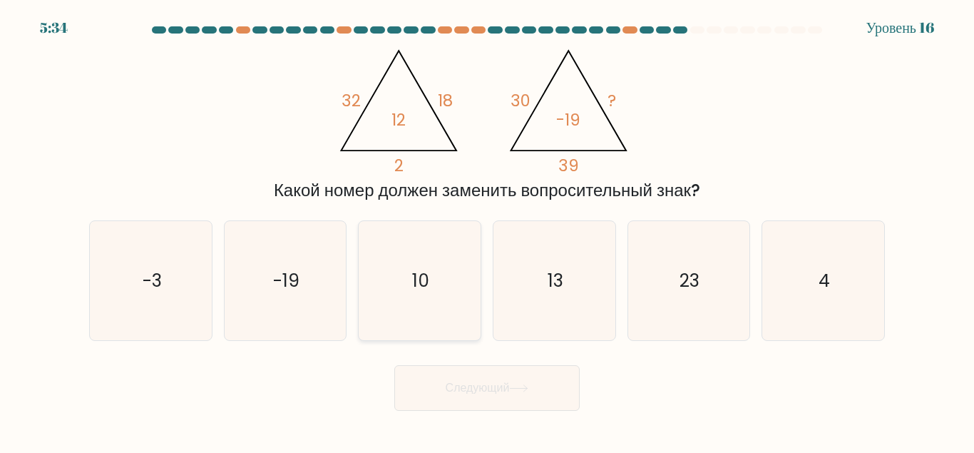
click at [426, 276] on text "10" at bounding box center [420, 280] width 17 height 25
click at [487, 230] on input "c. 10" at bounding box center [487, 229] width 1 height 4
radio input "true"
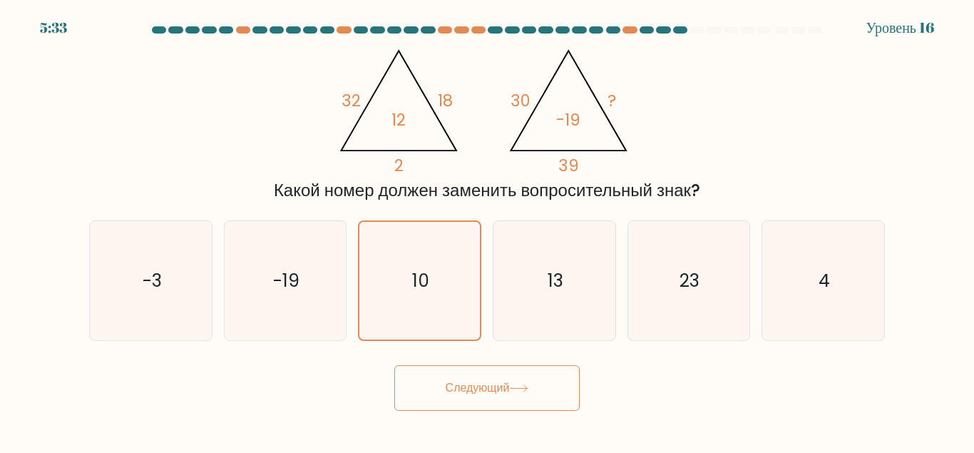
click at [490, 385] on button "Следующий" at bounding box center [486, 388] width 185 height 46
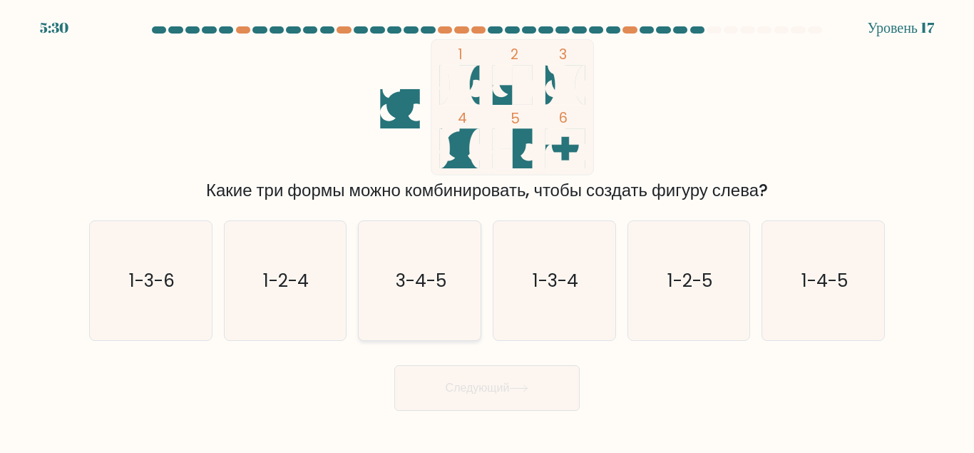
click at [449, 262] on icon "3-4-5" at bounding box center [419, 280] width 119 height 119
click at [487, 230] on input "c. 3-4-5" at bounding box center [487, 229] width 1 height 4
radio input "true"
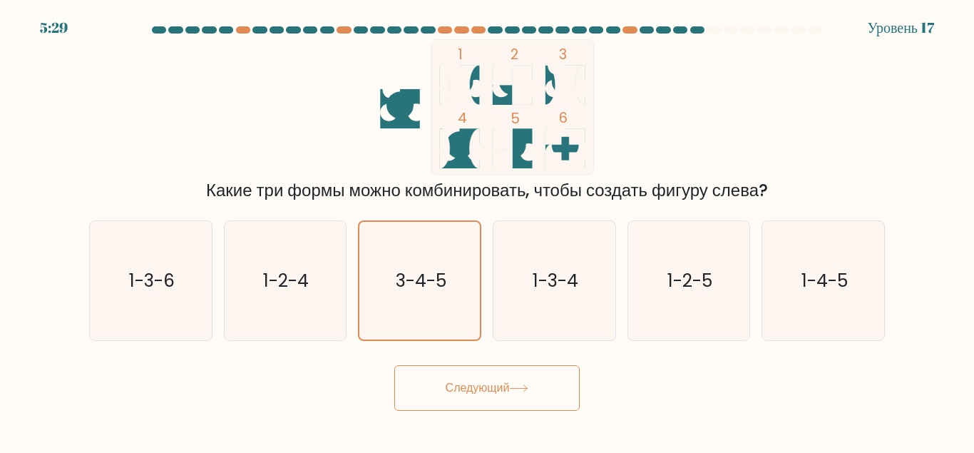
click at [476, 401] on button "Следующий" at bounding box center [486, 388] width 185 height 46
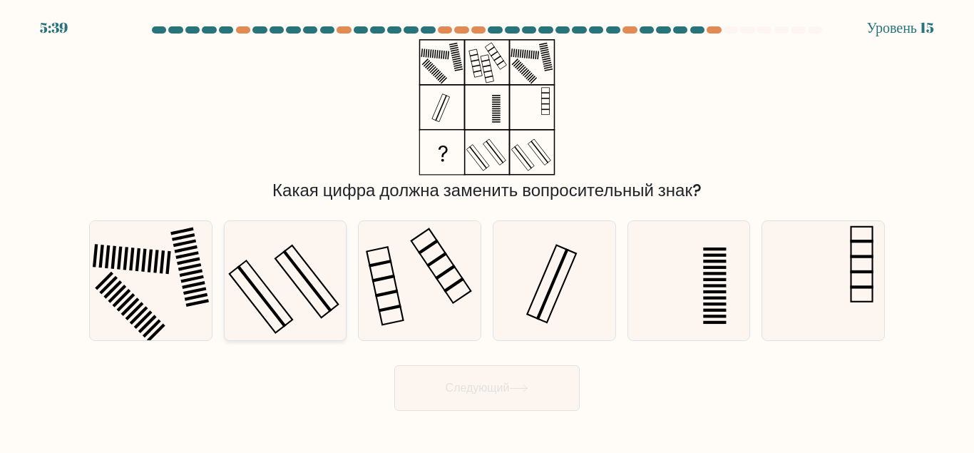
click at [315, 291] on rect at bounding box center [307, 281] width 49 height 62
click at [487, 230] on input "b." at bounding box center [487, 229] width 1 height 4
radio input "true"
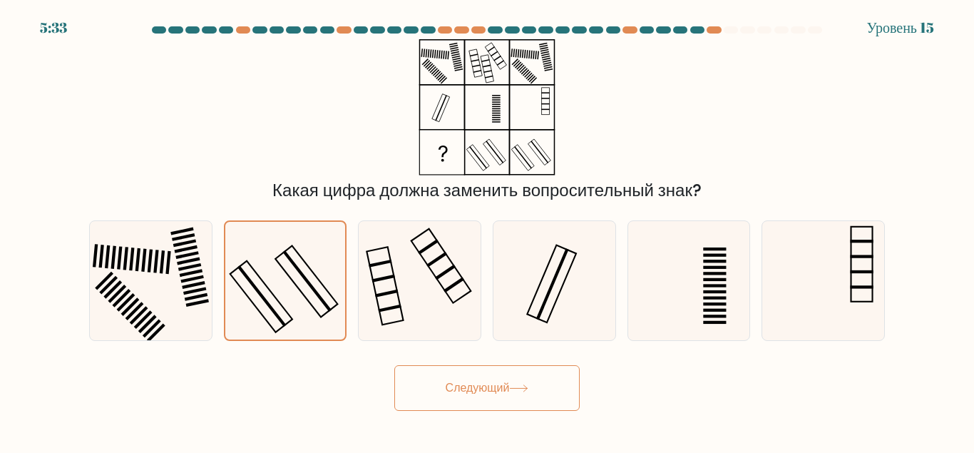
click at [475, 392] on button "Следующий" at bounding box center [486, 388] width 185 height 46
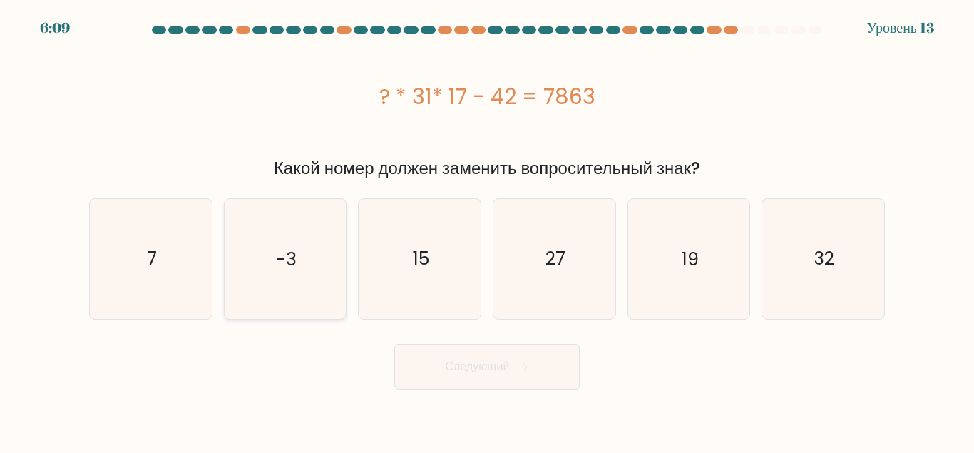
click at [245, 287] on icon "-3" at bounding box center [284, 258] width 119 height 119
click at [487, 230] on input "b. -3" at bounding box center [487, 229] width 1 height 4
radio input "true"
click at [436, 275] on icon "15" at bounding box center [419, 258] width 119 height 119
click at [487, 230] on input "c. 15" at bounding box center [487, 229] width 1 height 4
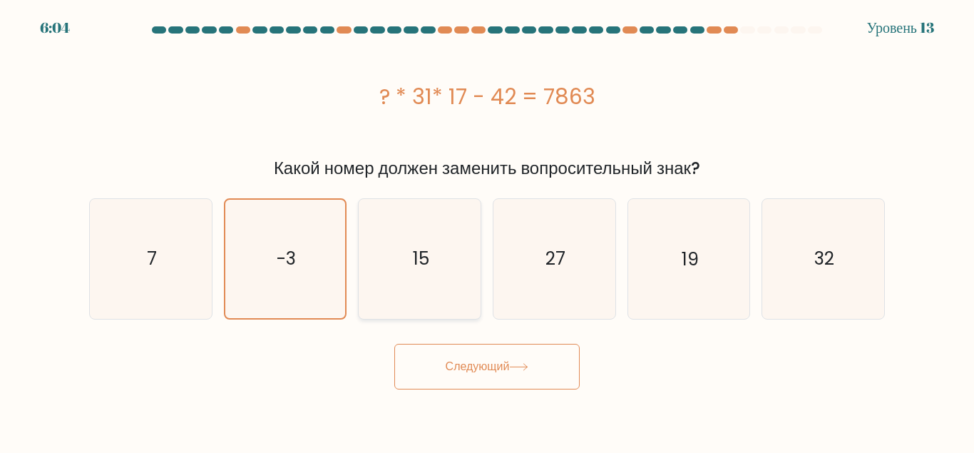
radio input "true"
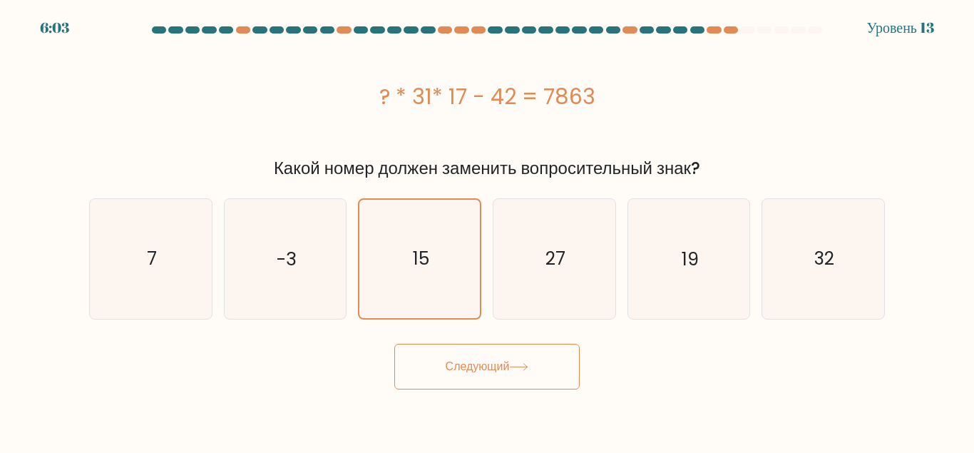
click at [512, 365] on button "Следующий" at bounding box center [486, 367] width 185 height 46
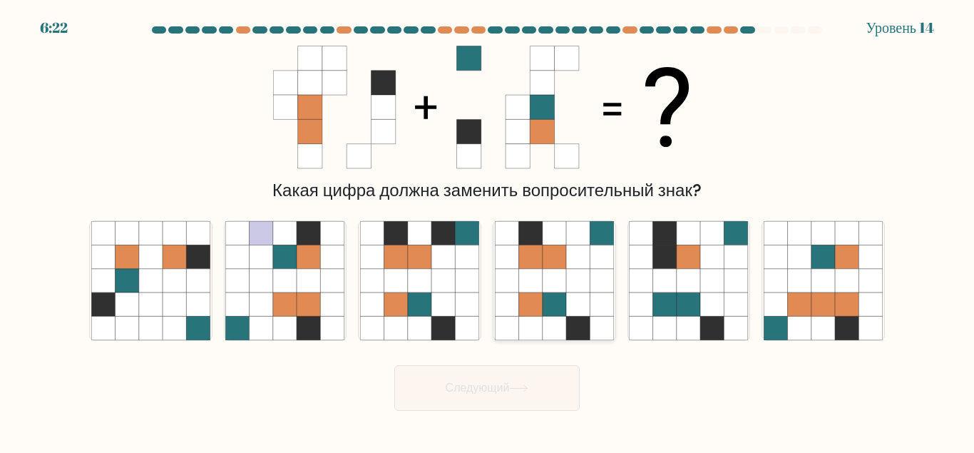
click at [602, 262] on icon at bounding box center [602, 257] width 24 height 24
click at [488, 230] on input "d." at bounding box center [487, 229] width 1 height 4
radio input "true"
click at [703, 281] on icon at bounding box center [713, 281] width 24 height 24
click at [488, 230] on input "e." at bounding box center [487, 229] width 1 height 4
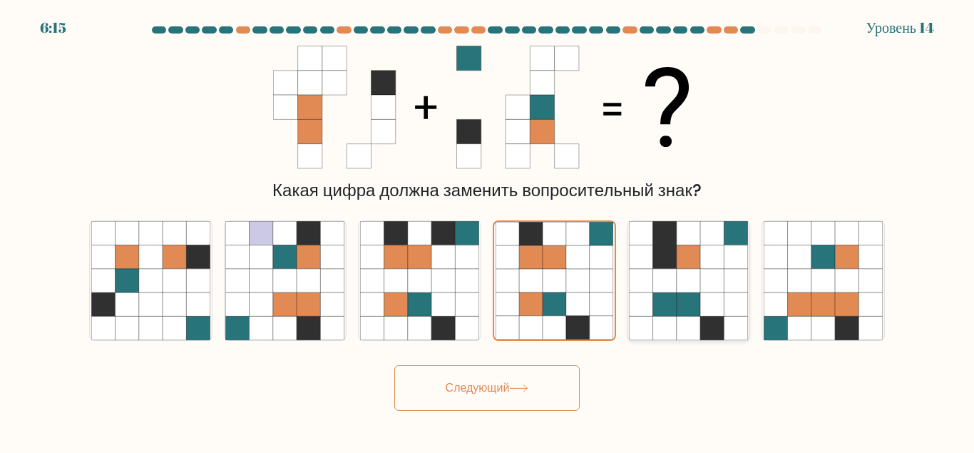
radio input "true"
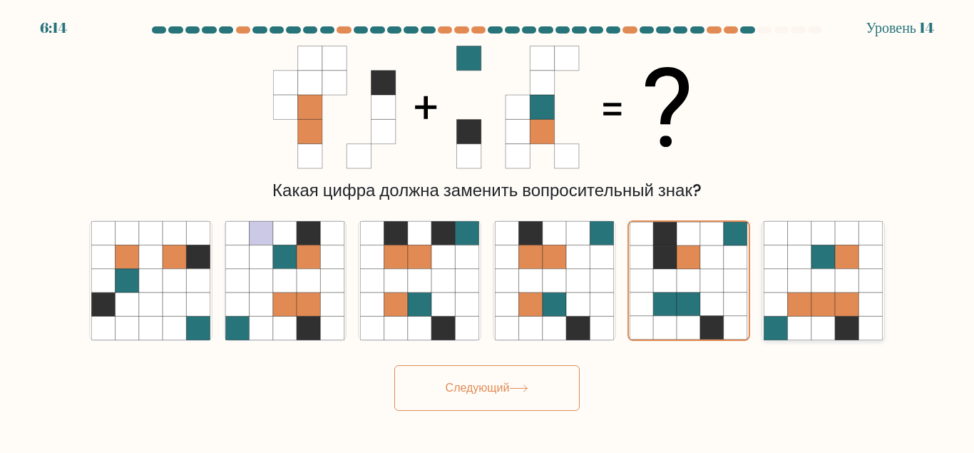
click at [831, 279] on icon at bounding box center [824, 281] width 24 height 24
click at [488, 230] on input "f." at bounding box center [487, 229] width 1 height 4
radio input "true"
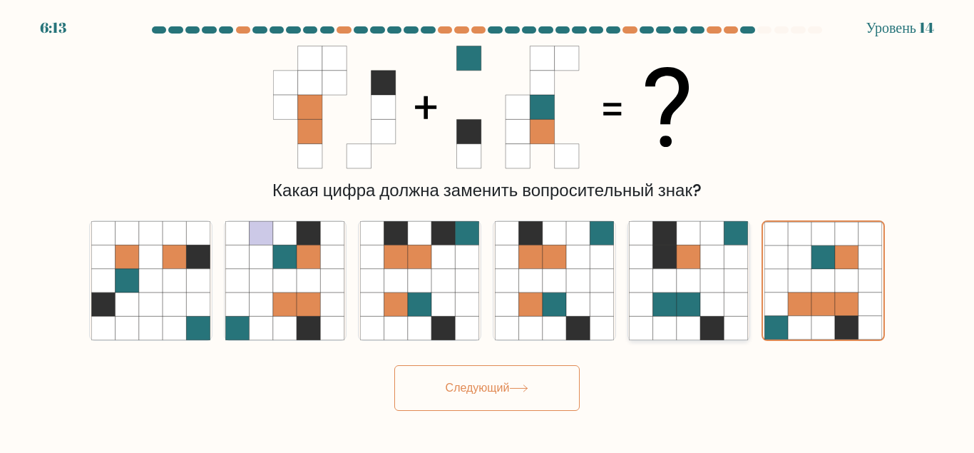
click at [677, 283] on icon at bounding box center [689, 281] width 24 height 24
click at [488, 230] on input "e." at bounding box center [487, 229] width 1 height 4
radio input "true"
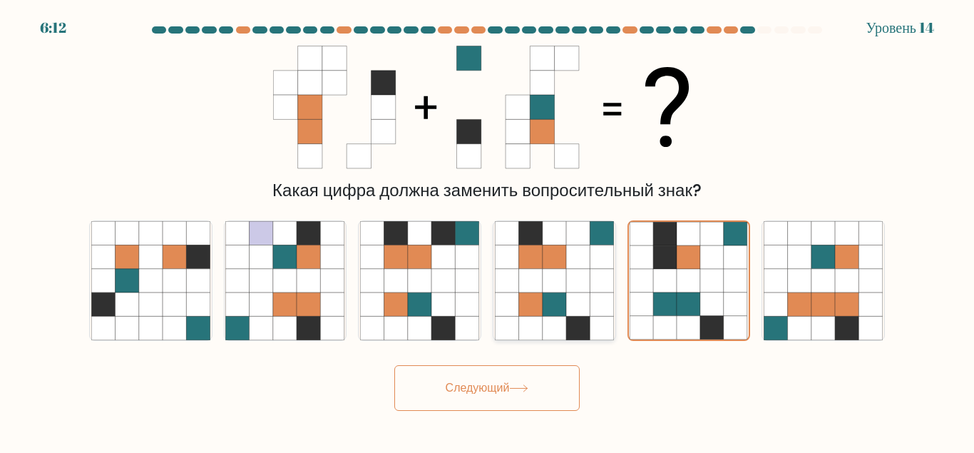
click at [570, 292] on icon at bounding box center [578, 281] width 24 height 24
click at [488, 230] on input "d." at bounding box center [487, 229] width 1 height 4
radio input "true"
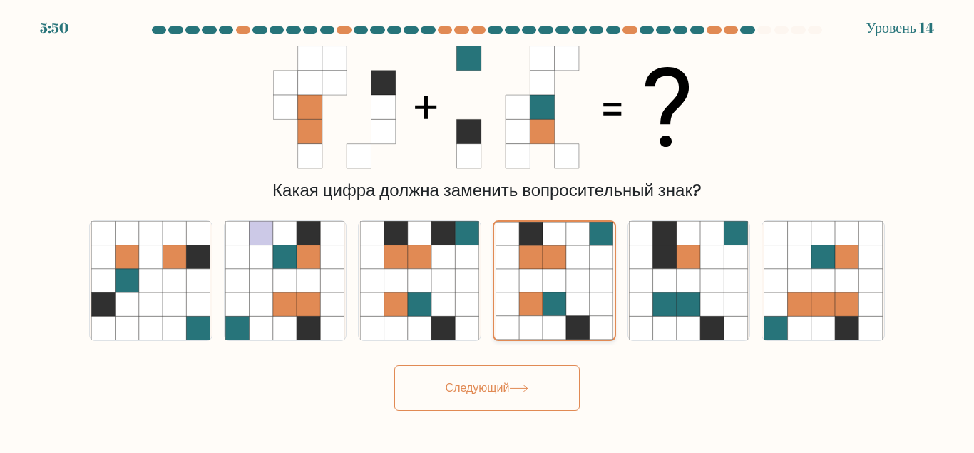
click at [546, 267] on icon at bounding box center [555, 257] width 24 height 24
click at [488, 230] on input "d." at bounding box center [487, 229] width 1 height 4
click at [502, 411] on body "5:49 Уровень 14" at bounding box center [487, 226] width 974 height 453
click at [499, 394] on button "Следующий" at bounding box center [486, 388] width 185 height 46
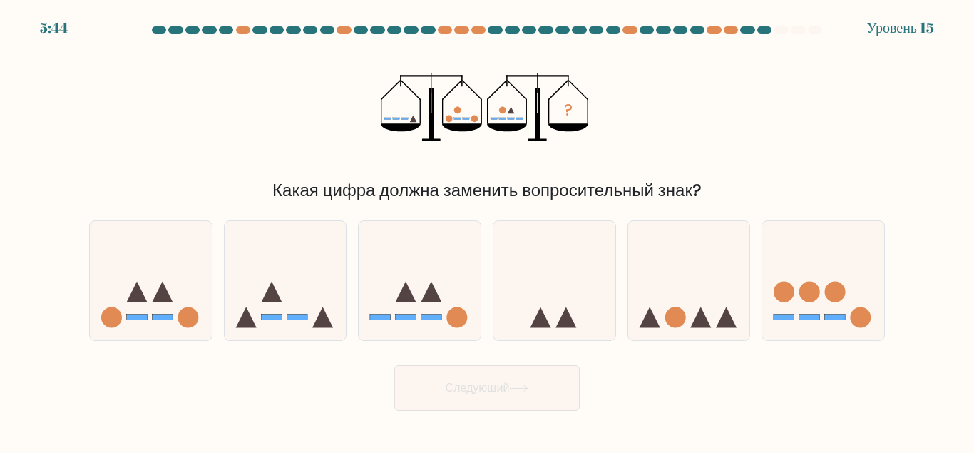
drag, startPoint x: 426, startPoint y: 305, endPoint x: 449, endPoint y: 367, distance: 67.0
click at [426, 305] on icon at bounding box center [420, 280] width 122 height 101
click at [487, 230] on input "c." at bounding box center [487, 229] width 1 height 4
radio input "true"
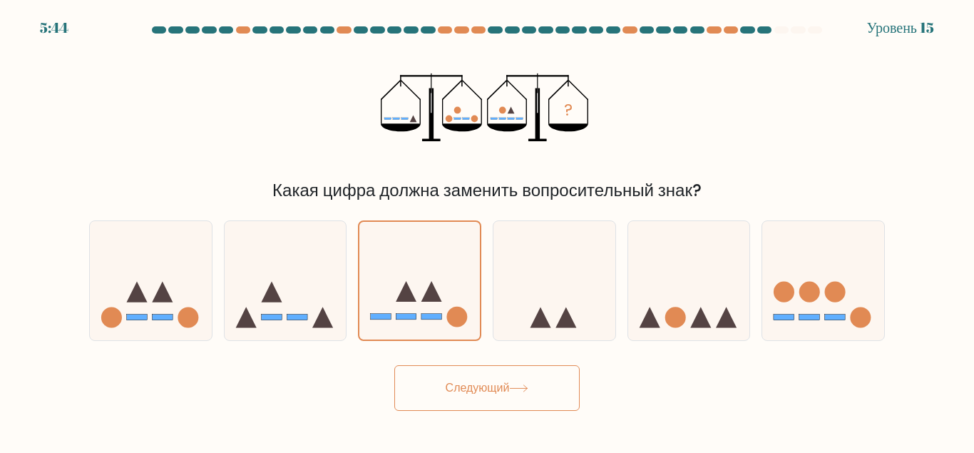
click at [462, 390] on button "Следующий" at bounding box center [486, 388] width 185 height 46
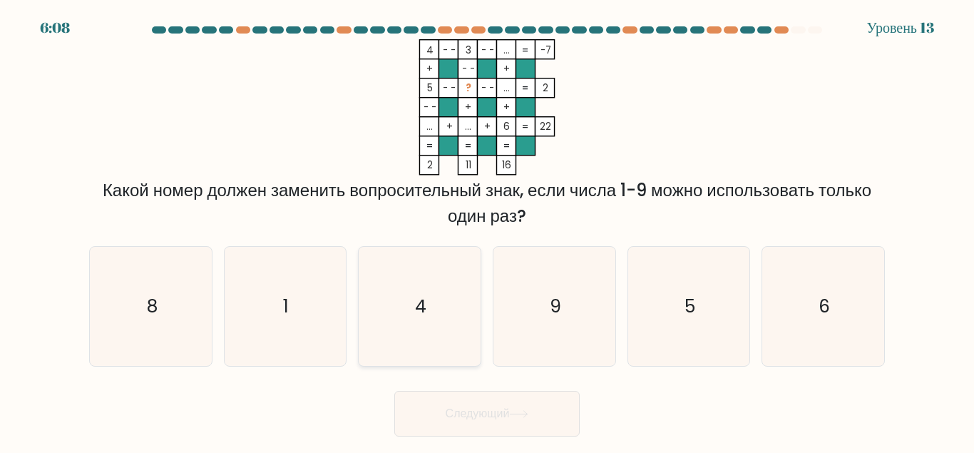
click at [418, 294] on text "4" at bounding box center [420, 306] width 11 height 25
click at [487, 230] on input "c. 4" at bounding box center [487, 229] width 1 height 4
radio input "true"
click at [476, 414] on button "Следующий" at bounding box center [486, 414] width 185 height 46
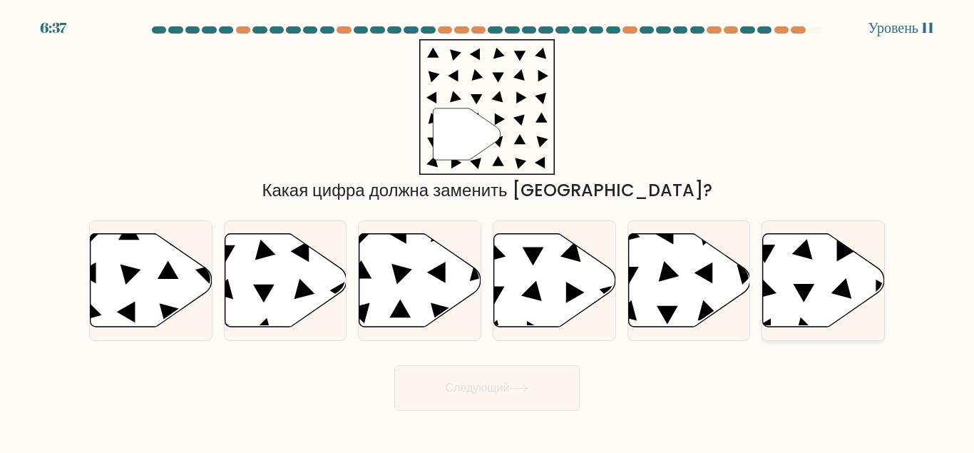
click at [785, 309] on icon at bounding box center [824, 279] width 122 height 93
click at [488, 230] on input "f." at bounding box center [487, 229] width 1 height 4
radio input "true"
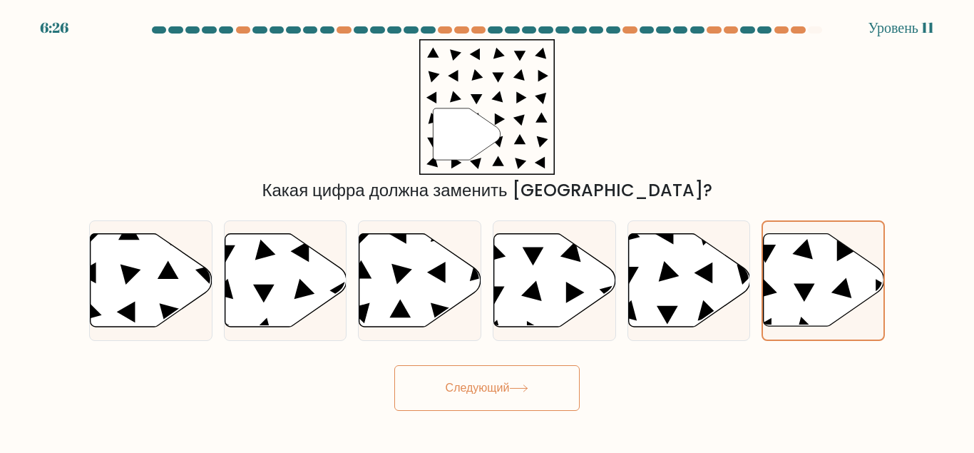
click at [516, 389] on icon at bounding box center [518, 388] width 19 height 8
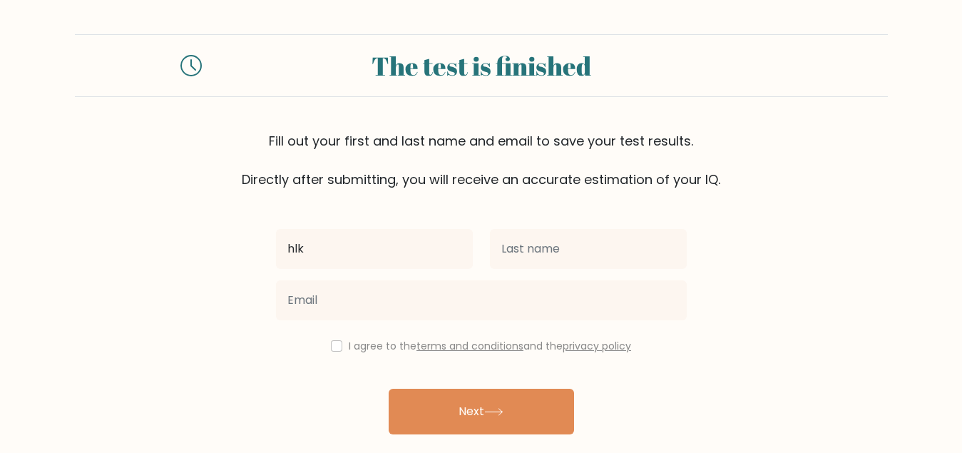
type input "hlk"
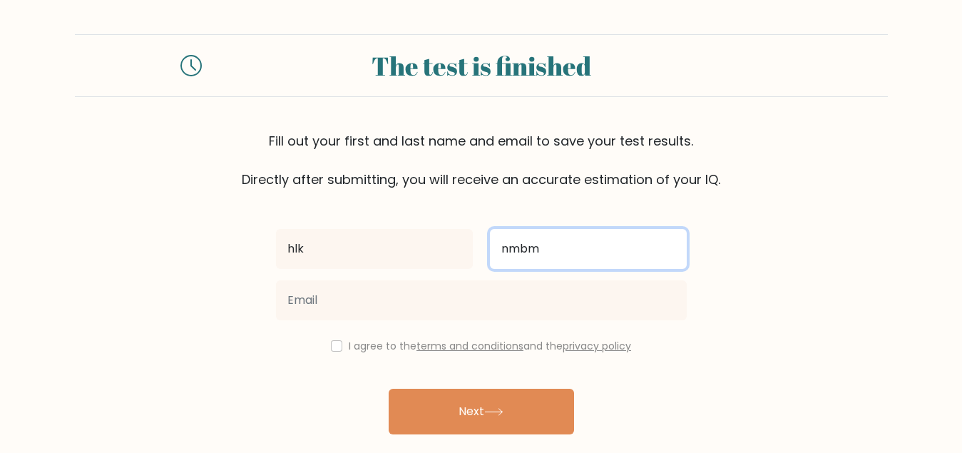
type input "nmbm"
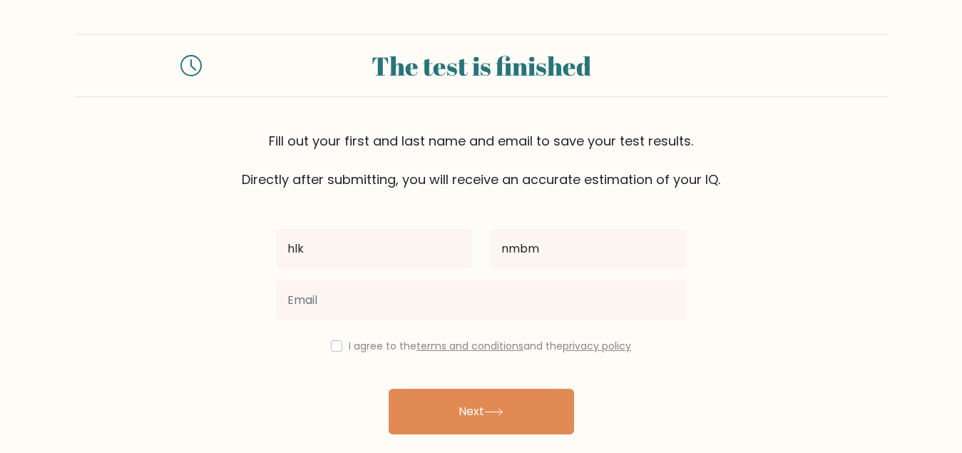
click at [338, 343] on div "I agree to the terms and conditions and the privacy policy" at bounding box center [481, 345] width 428 height 17
click at [337, 348] on input "checkbox" at bounding box center [336, 345] width 11 height 11
checkbox input "true"
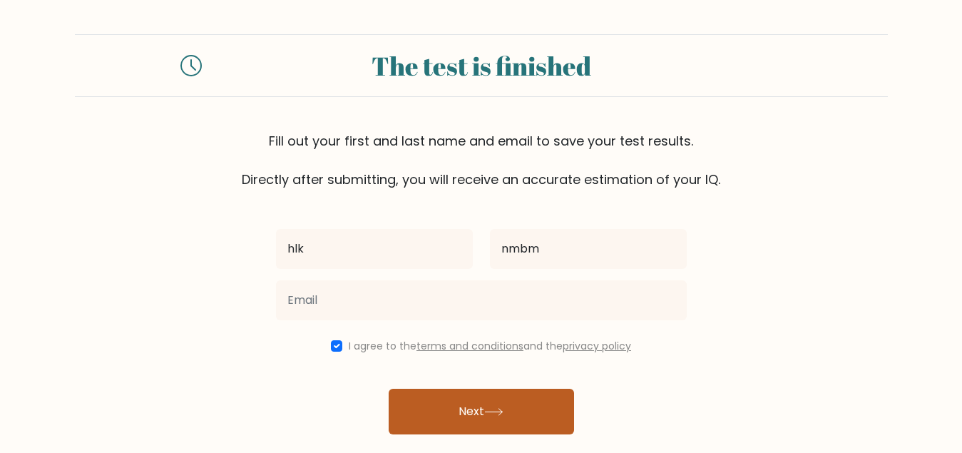
click at [490, 409] on button "Next" at bounding box center [481, 412] width 185 height 46
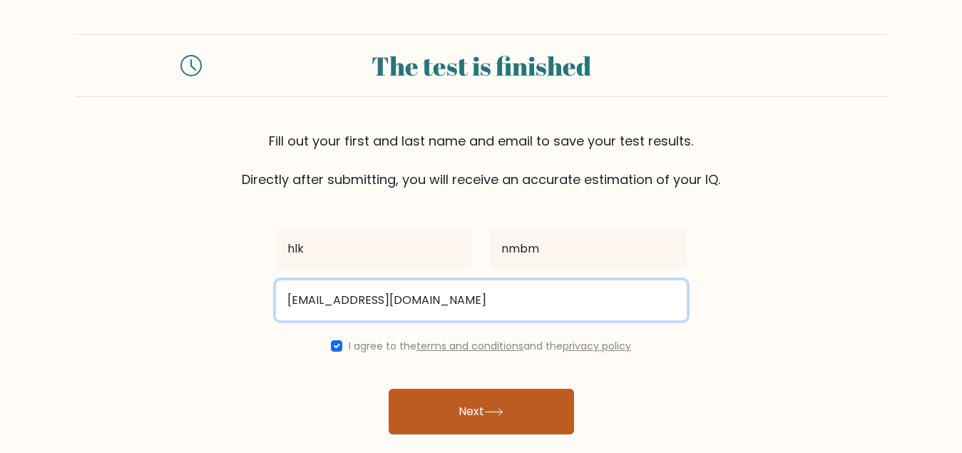
type input "[EMAIL_ADDRESS][DOMAIN_NAME]"
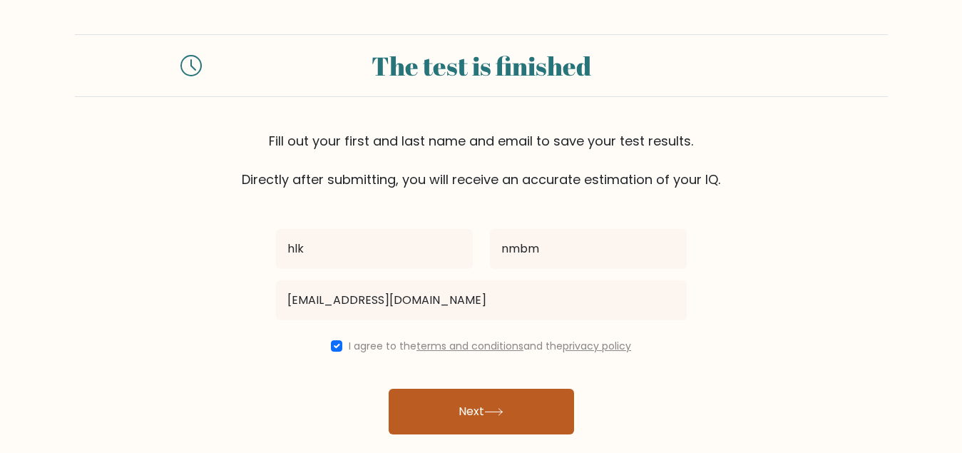
click at [513, 424] on button "Next" at bounding box center [481, 412] width 185 height 46
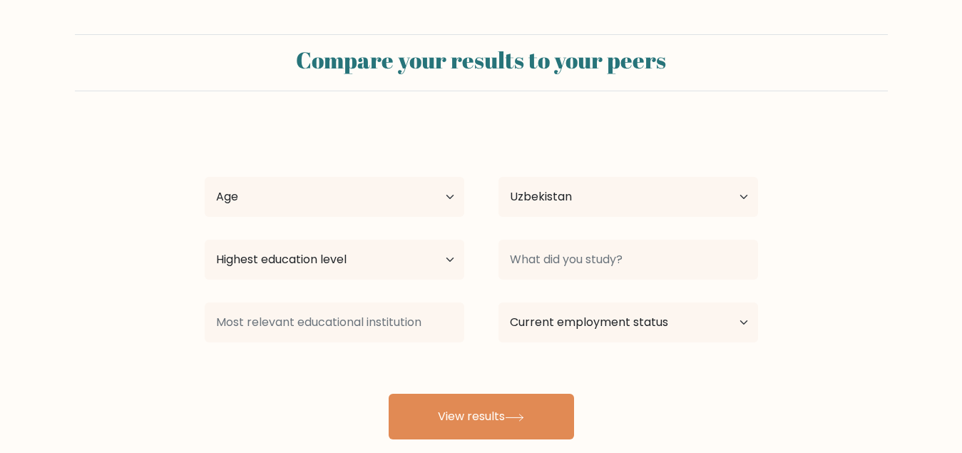
select select "UZ"
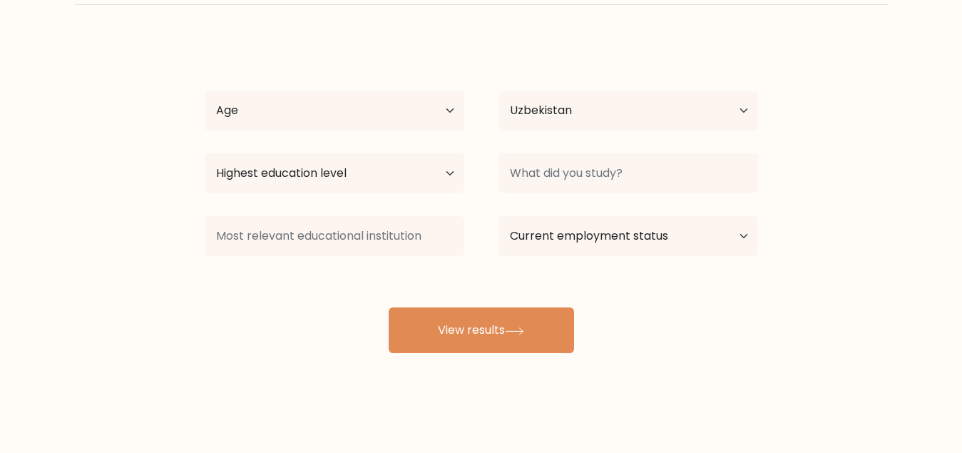
scroll to position [88, 0]
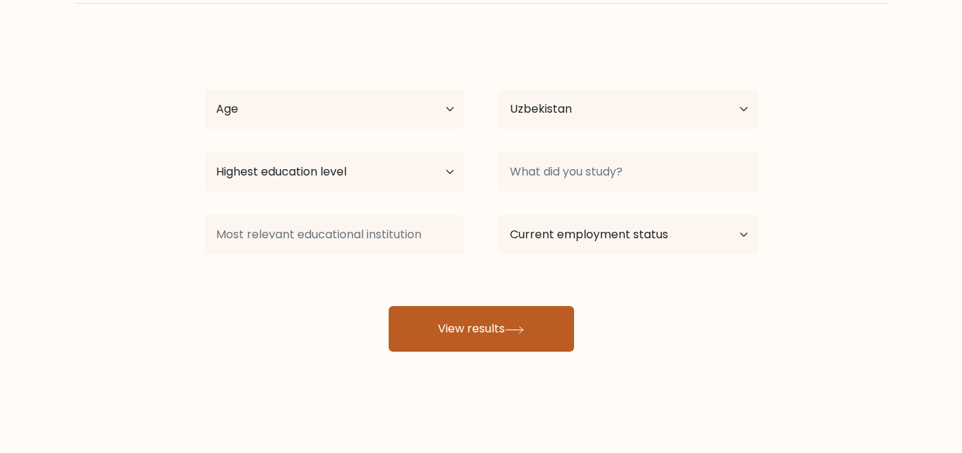
click at [504, 335] on button "View results" at bounding box center [481, 329] width 185 height 46
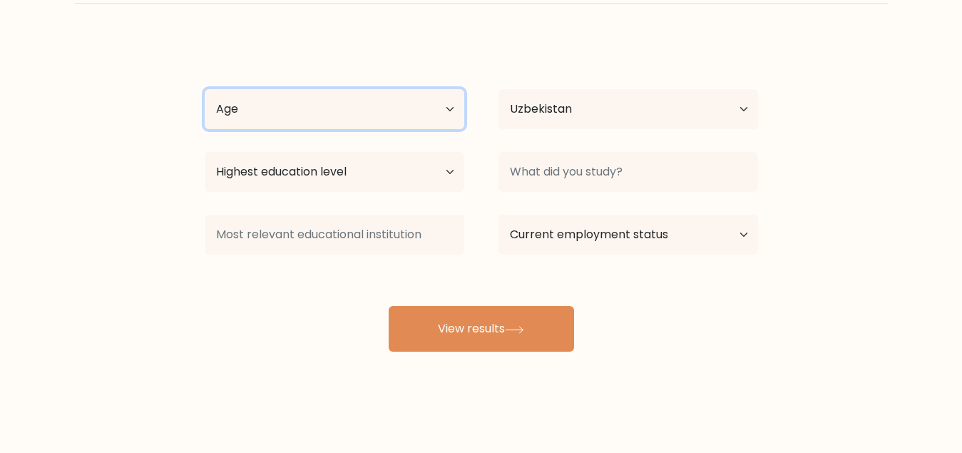
select select "45_54"
click option "45-54 years old" at bounding box center [0, 0] width 0 height 0
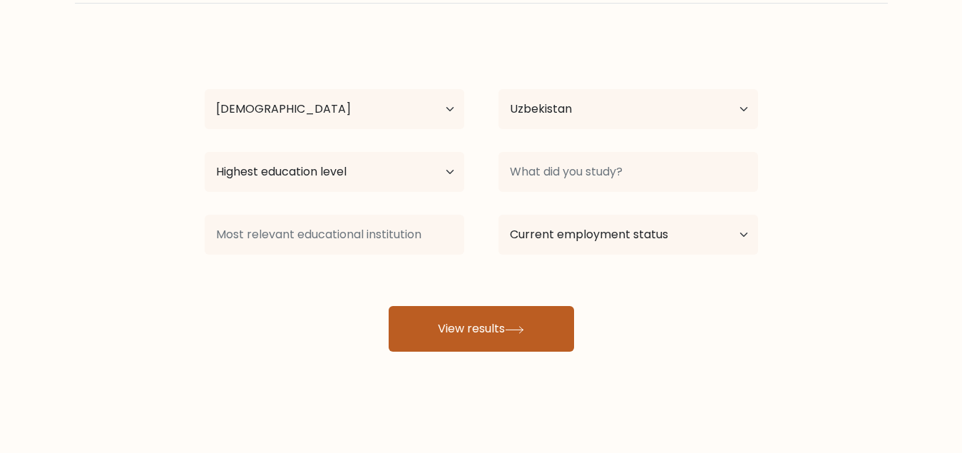
click at [474, 337] on button "View results" at bounding box center [481, 329] width 185 height 46
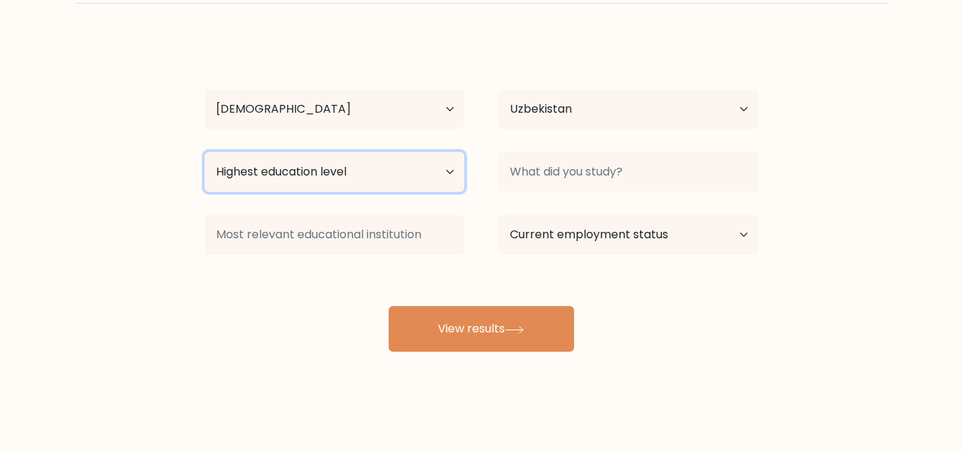
click at [205, 152] on select "Highest education level No schooling Primary Lower Secondary Upper Secondary Oc…" at bounding box center [335, 172] width 260 height 40
select select "primary"
click option "Primary" at bounding box center [0, 0] width 0 height 0
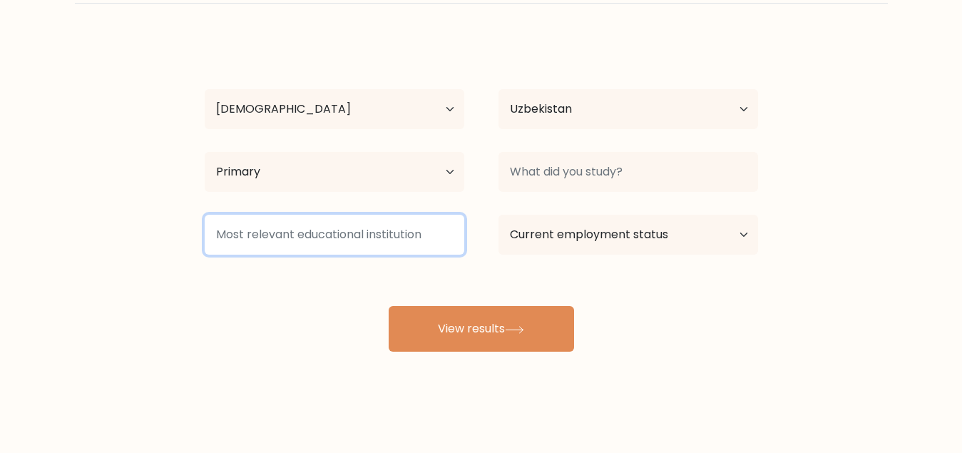
click at [305, 237] on input at bounding box center [335, 235] width 260 height 40
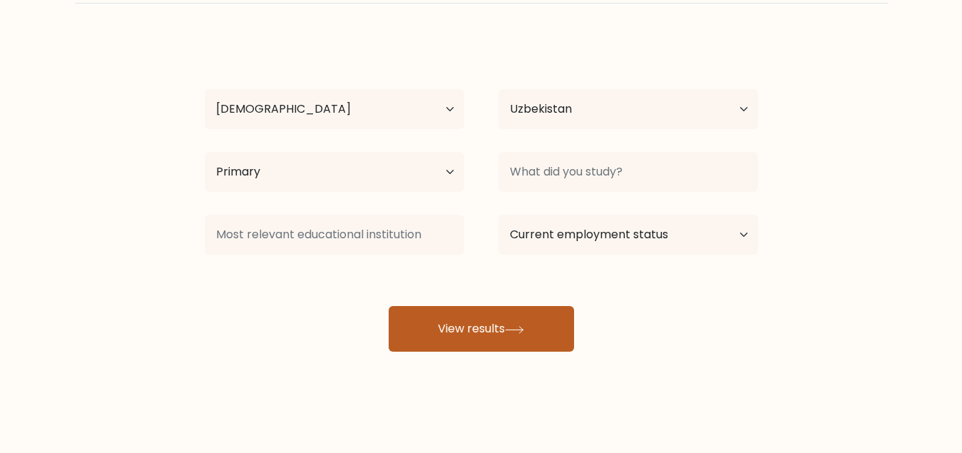
click at [488, 327] on button "View results" at bounding box center [481, 329] width 185 height 46
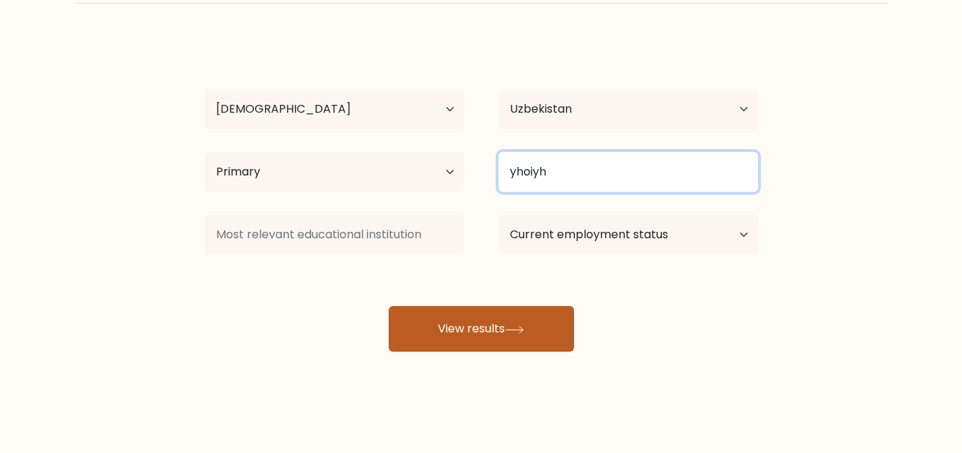
type input "yhoiyh"
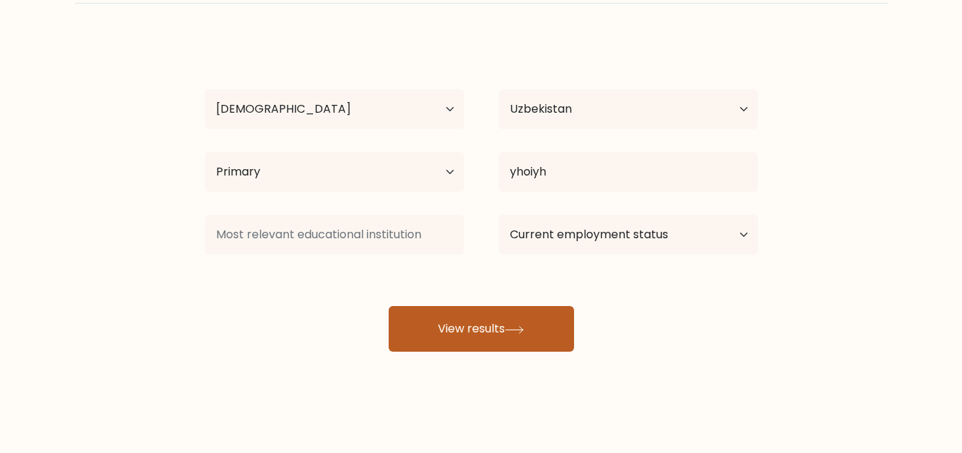
click at [545, 322] on button "View results" at bounding box center [481, 329] width 185 height 46
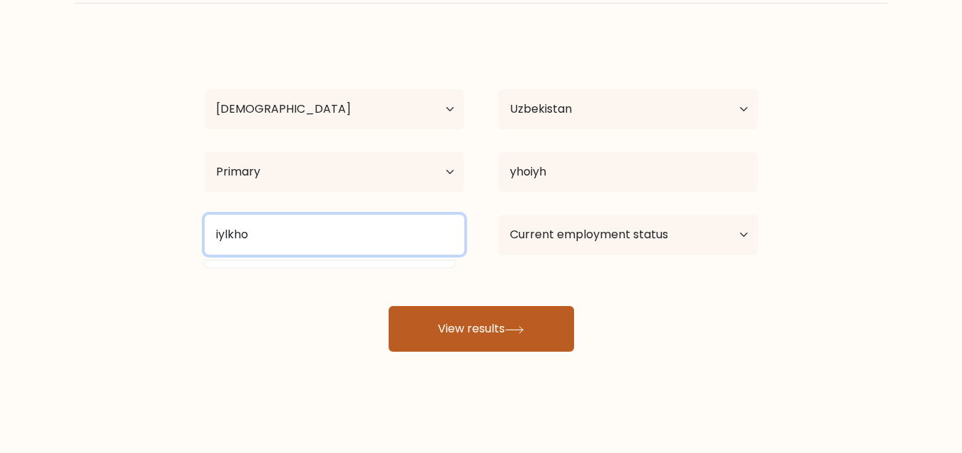
type input "iylkho"
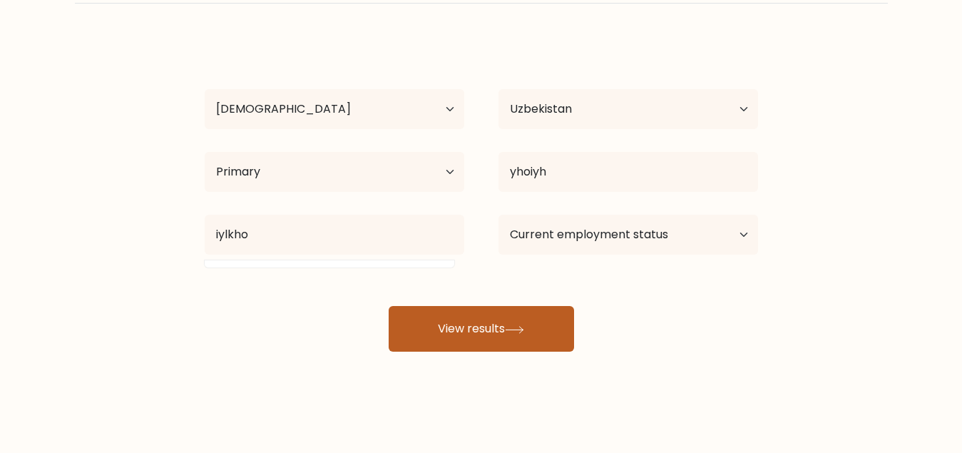
click at [519, 324] on button "View results" at bounding box center [481, 329] width 185 height 46
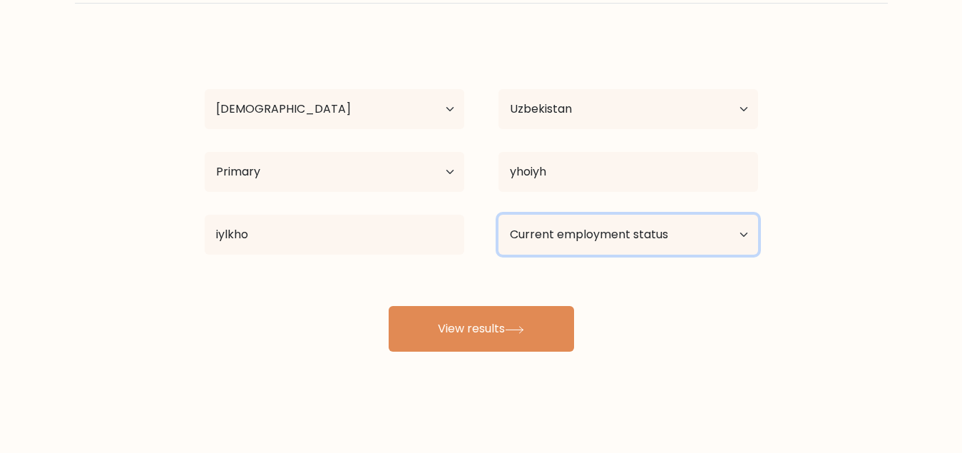
click at [498, 215] on select "Current employment status Employed Student Retired Other / prefer not to answer" at bounding box center [628, 235] width 260 height 40
select select "student"
click option "Student" at bounding box center [0, 0] width 0 height 0
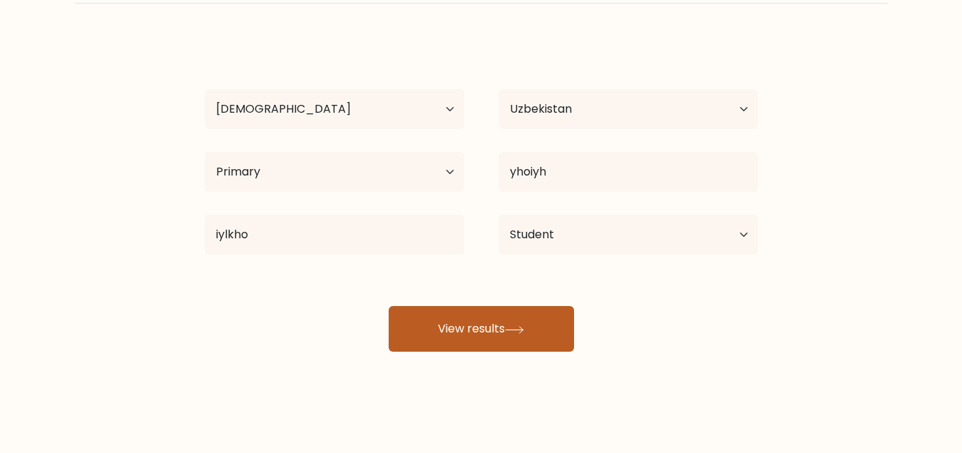
click at [495, 342] on button "View results" at bounding box center [481, 329] width 185 height 46
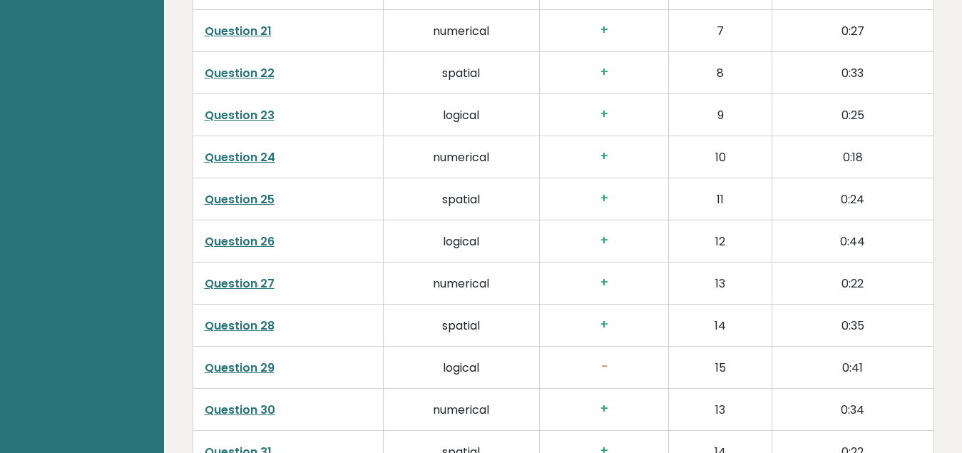
scroll to position [2639, 0]
